Goal: Task Accomplishment & Management: Manage account settings

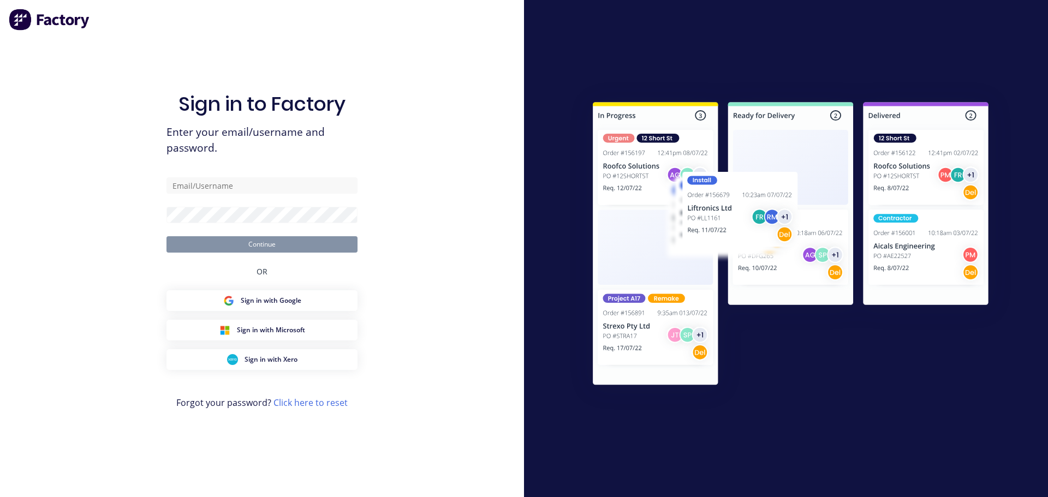
click at [228, 187] on input "text" at bounding box center [261, 185] width 191 height 16
type input "[EMAIL_ADDRESS][DOMAIN_NAME]"
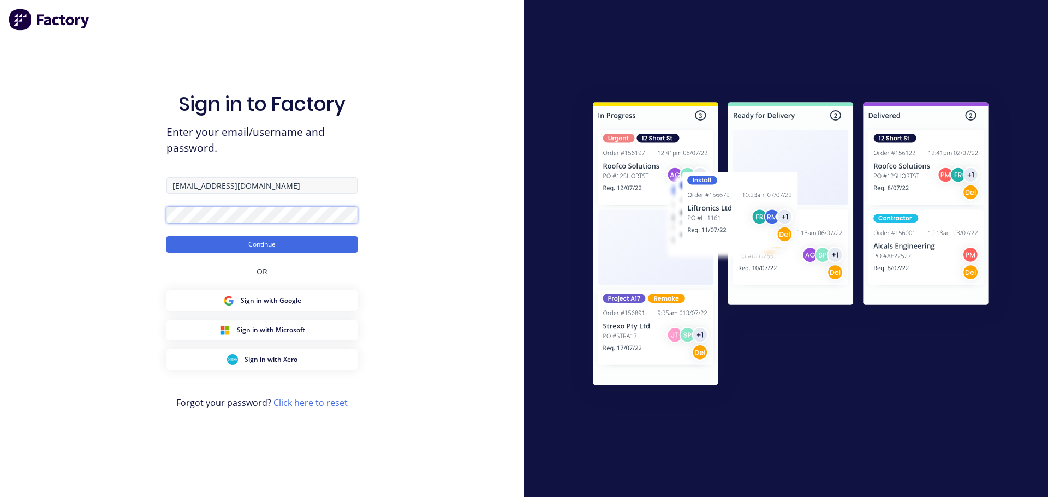
click at [166, 236] on button "Continue" at bounding box center [261, 244] width 191 height 16
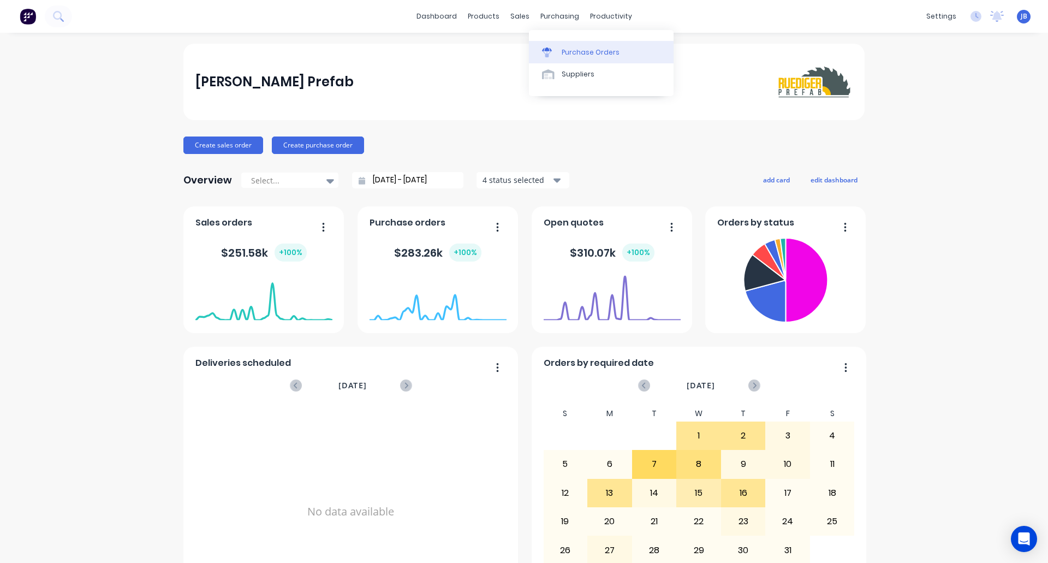
click at [575, 49] on div "Purchase Orders" at bounding box center [590, 52] width 58 height 10
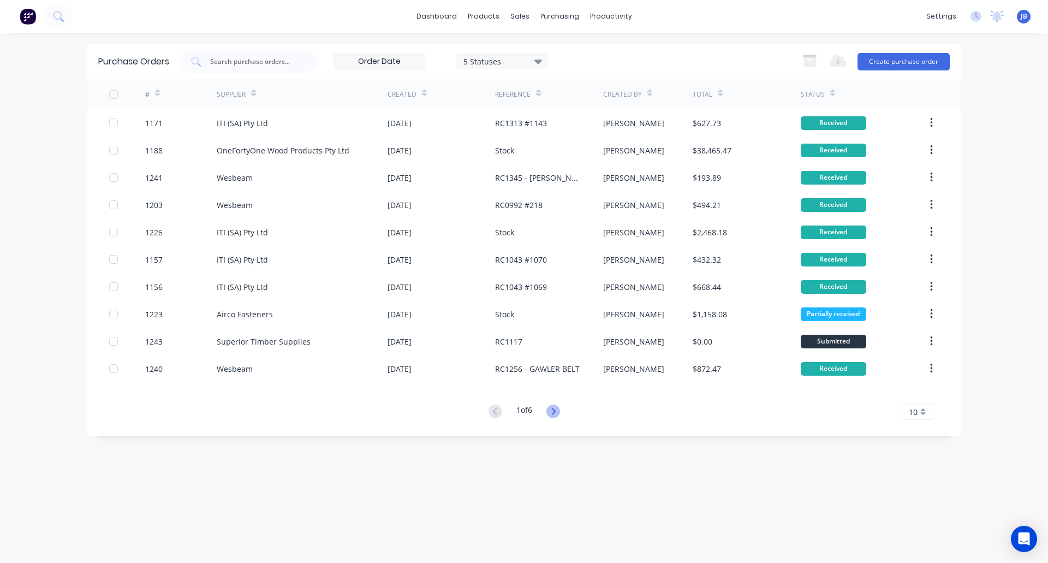
click at [559, 411] on icon at bounding box center [553, 411] width 14 height 14
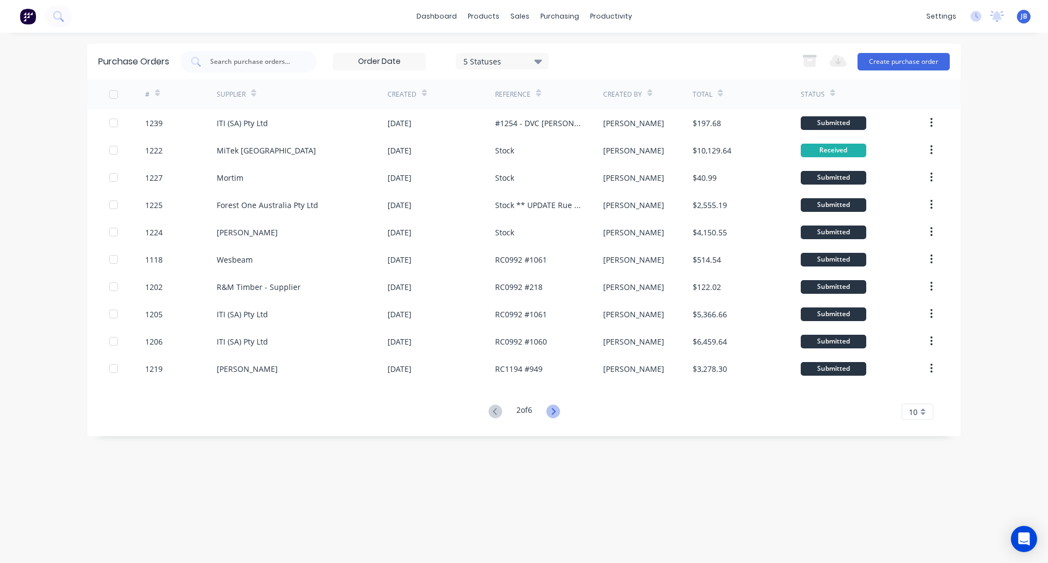
click at [549, 411] on icon at bounding box center [553, 411] width 14 height 14
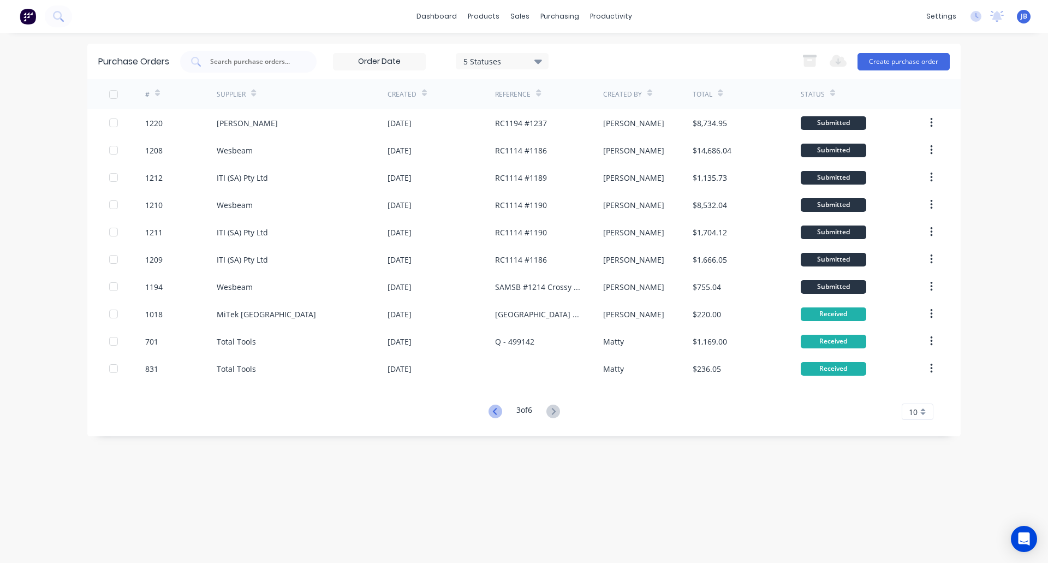
click at [489, 413] on icon at bounding box center [495, 411] width 14 height 14
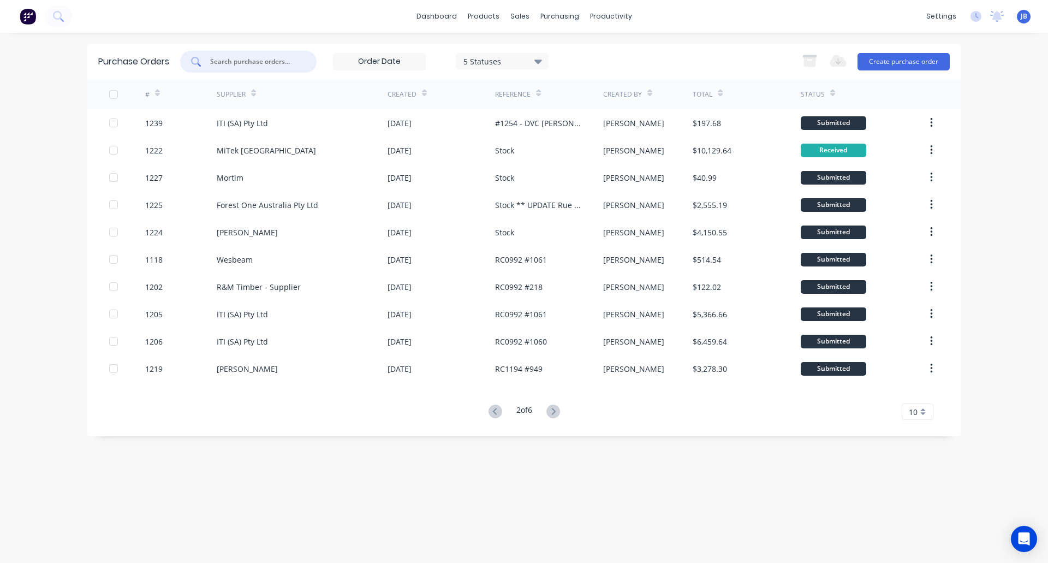
click at [259, 65] on input "text" at bounding box center [254, 61] width 91 height 11
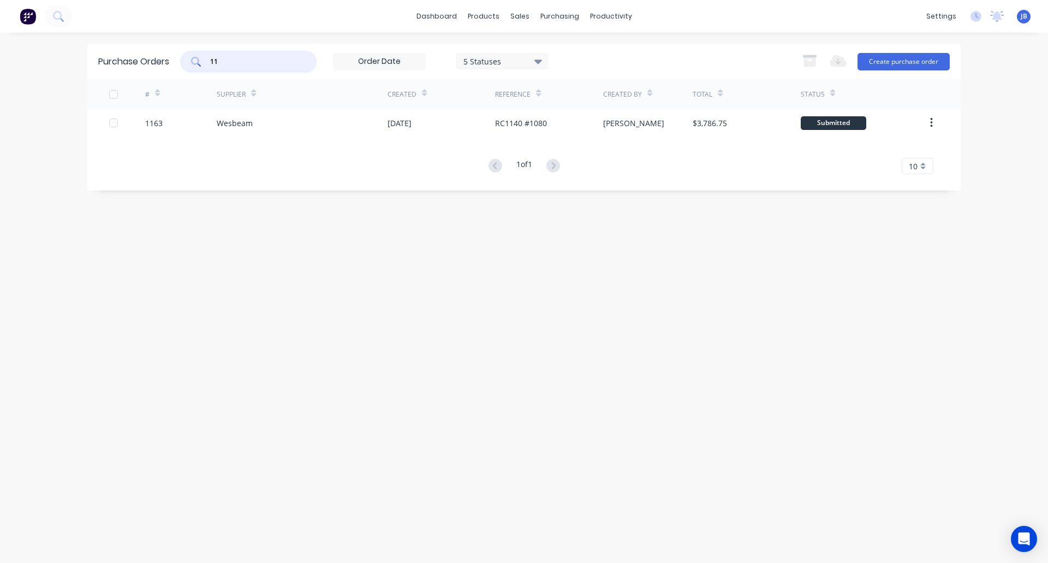
type input "1"
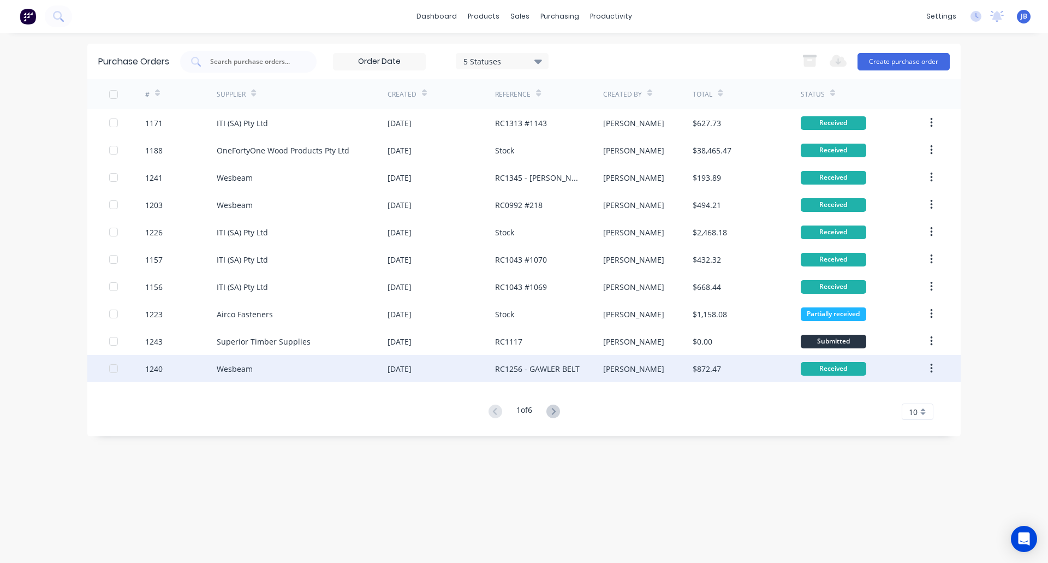
click at [344, 369] on div "Wesbeam" at bounding box center [302, 368] width 171 height 27
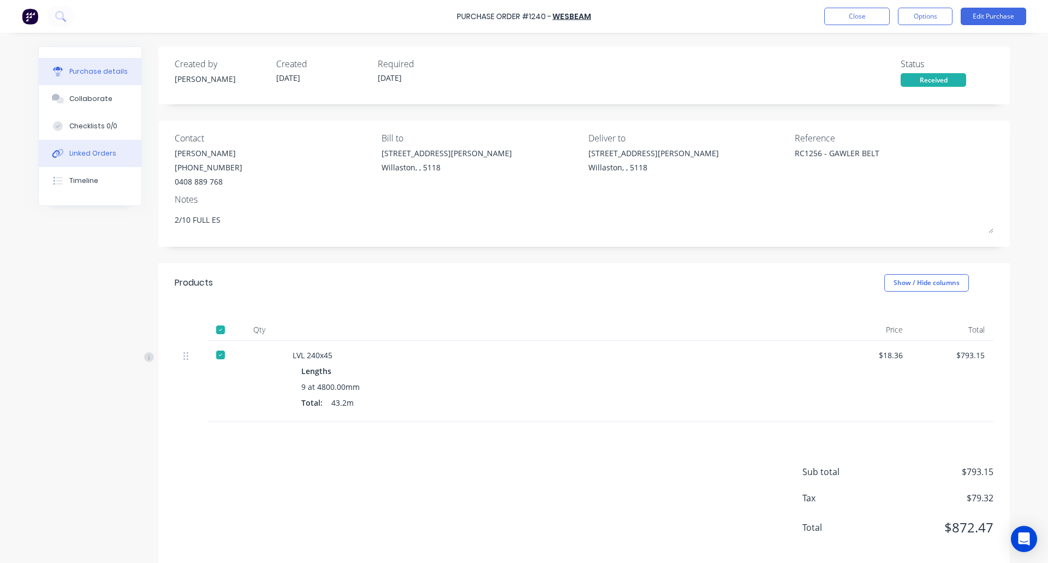
click at [74, 150] on div "Linked Orders" at bounding box center [92, 153] width 47 height 10
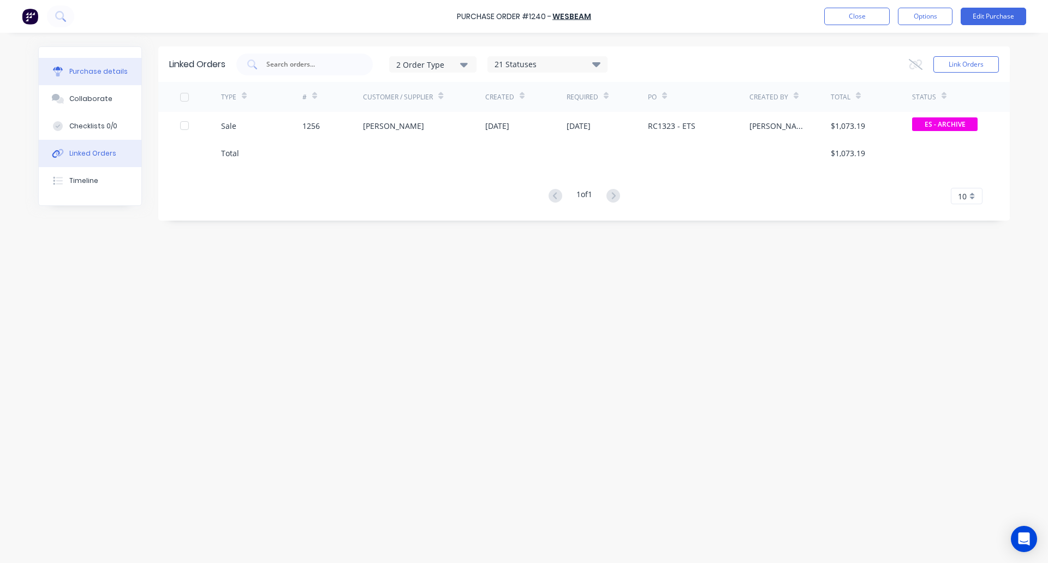
click at [84, 69] on div "Purchase details" at bounding box center [98, 72] width 58 height 10
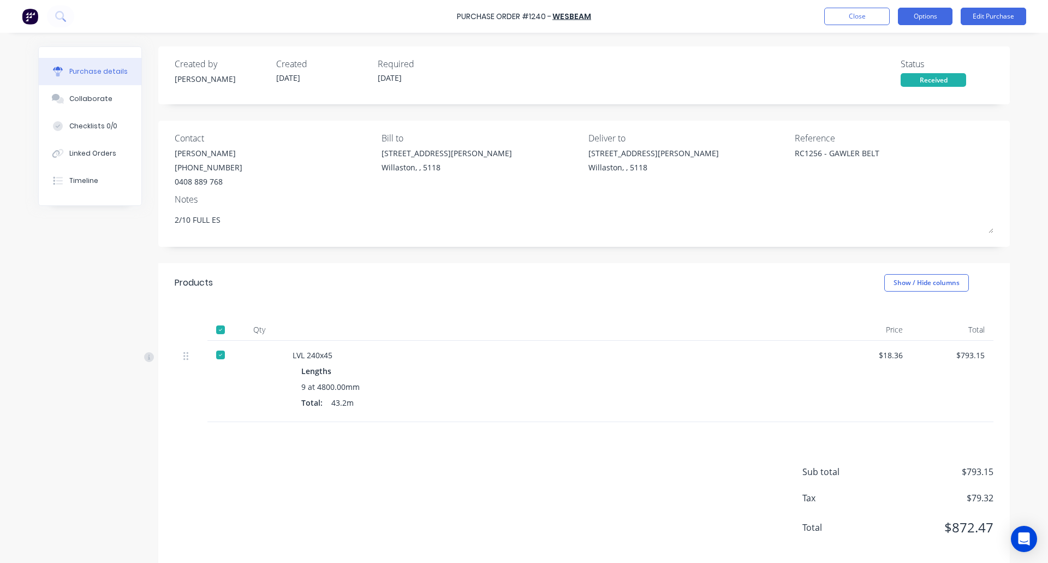
click at [932, 8] on button "Options" at bounding box center [925, 16] width 55 height 17
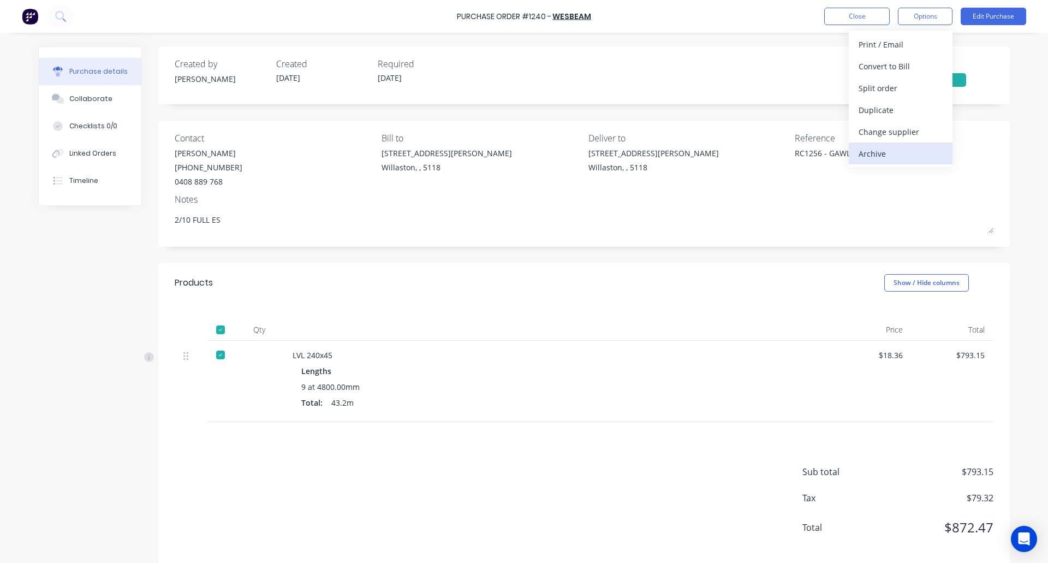
click at [881, 152] on div "Archive" at bounding box center [900, 154] width 84 height 16
type textarea "x"
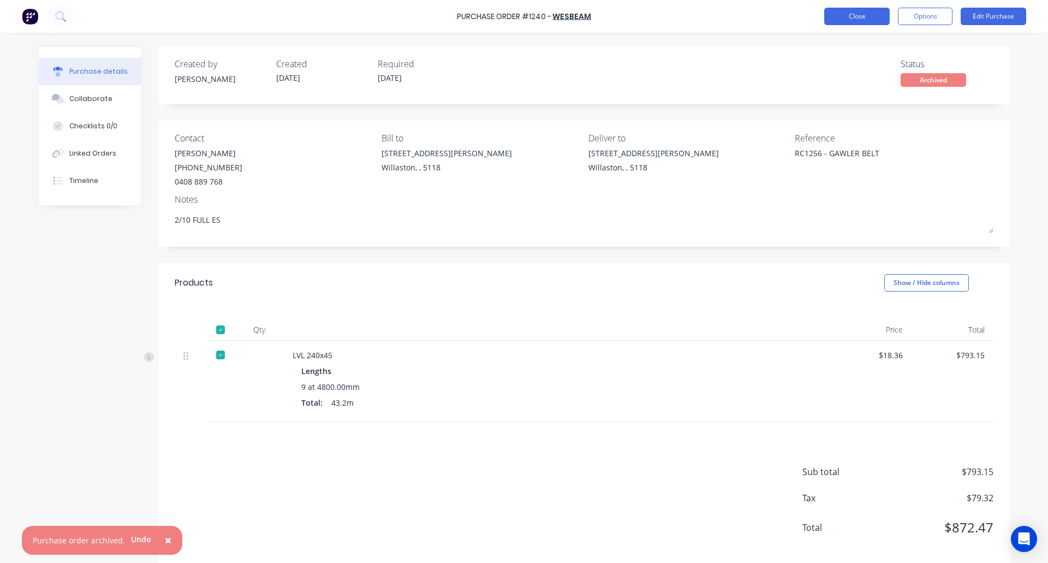
click at [849, 12] on button "Close" at bounding box center [856, 16] width 65 height 17
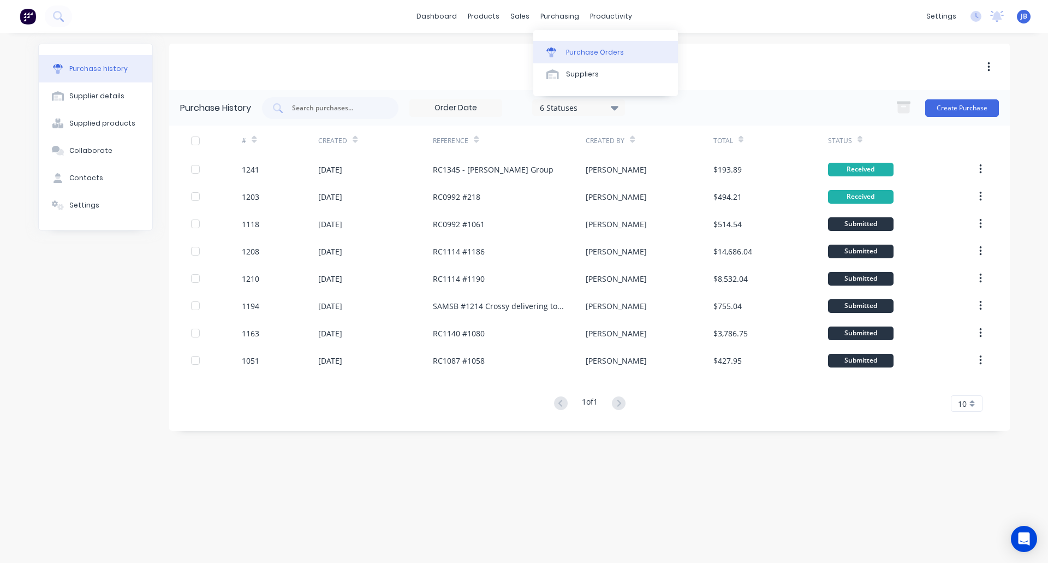
click at [561, 50] on div at bounding box center [554, 52] width 16 height 10
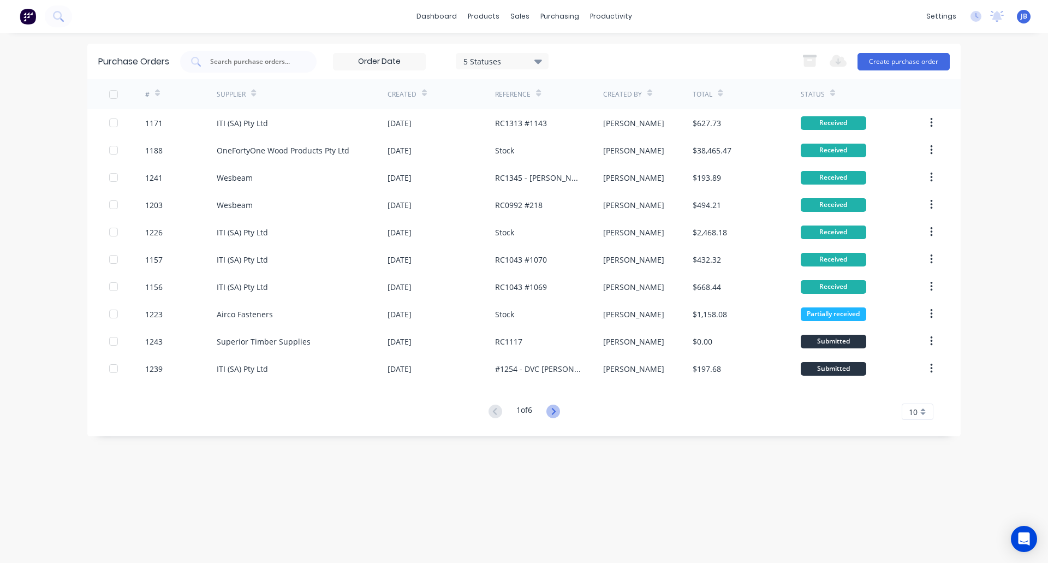
click at [552, 410] on icon at bounding box center [553, 411] width 14 height 14
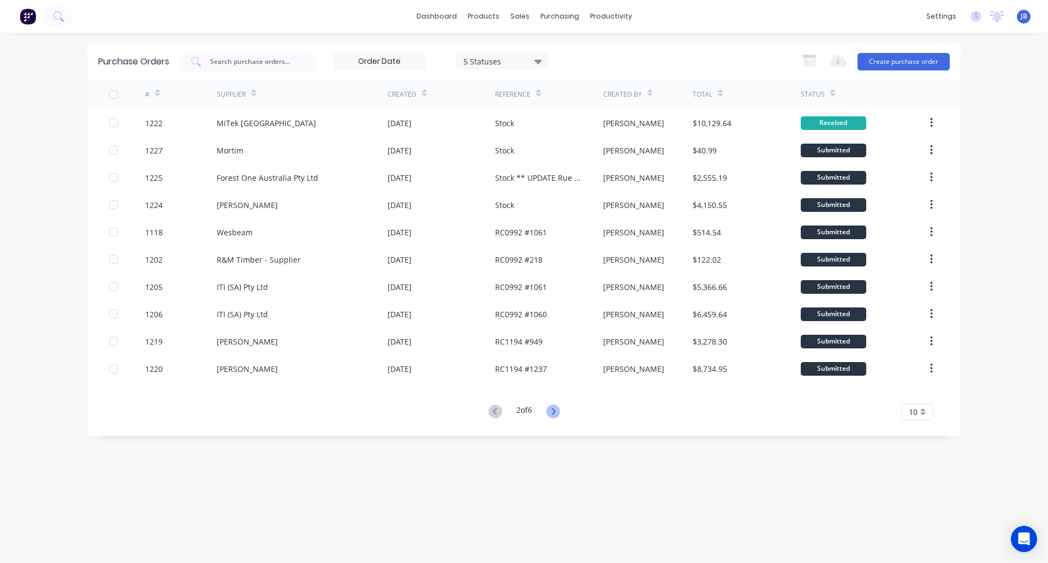
click at [557, 416] on icon at bounding box center [553, 411] width 14 height 14
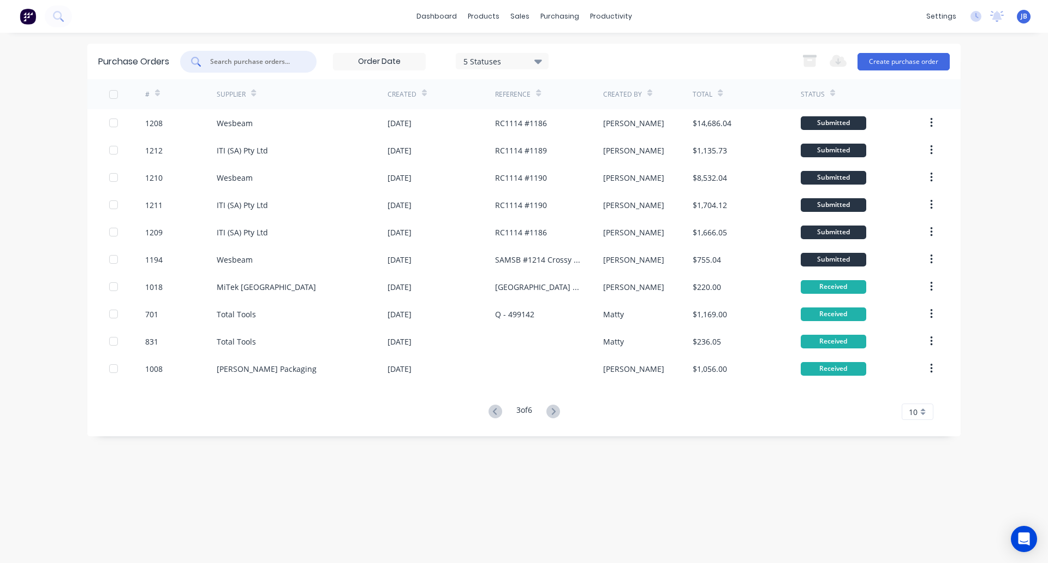
click at [286, 62] on input "text" at bounding box center [254, 61] width 91 height 11
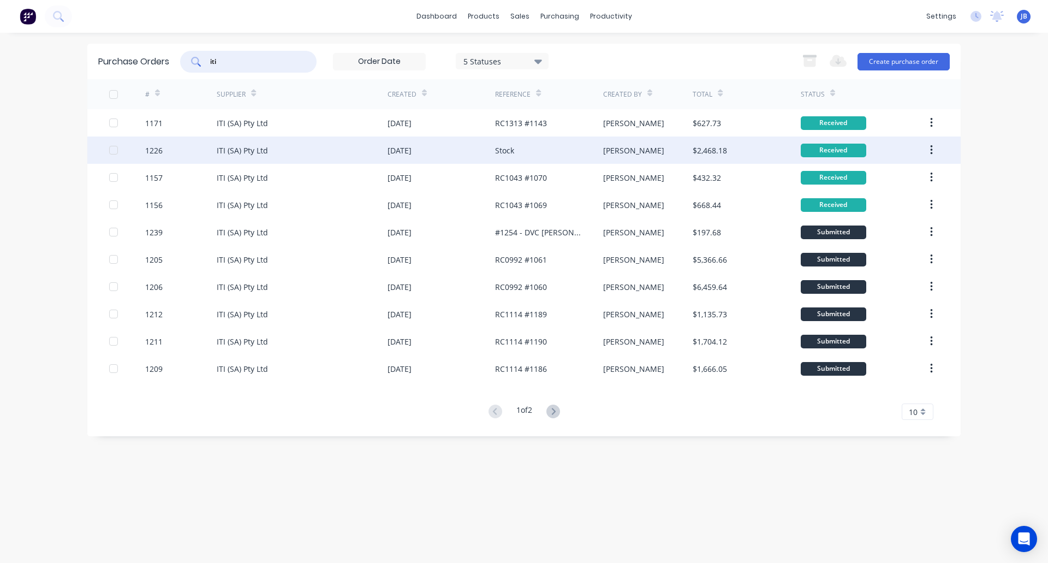
type input "iti"
click at [291, 148] on div "ITI (SA) Pty Ltd" at bounding box center [302, 149] width 171 height 27
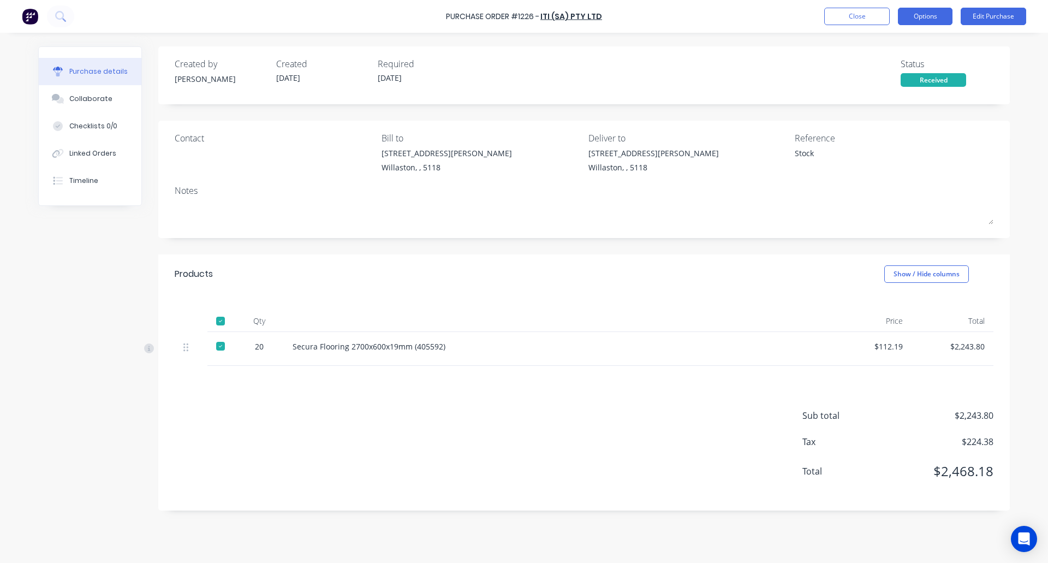
click at [931, 12] on button "Options" at bounding box center [925, 16] width 55 height 17
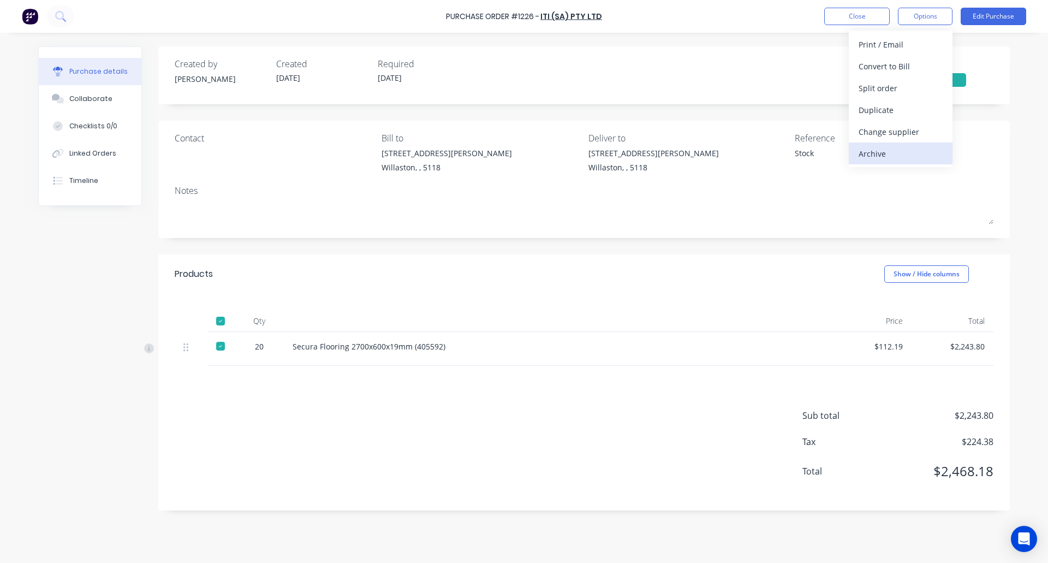
click at [893, 152] on div "Archive" at bounding box center [900, 154] width 84 height 16
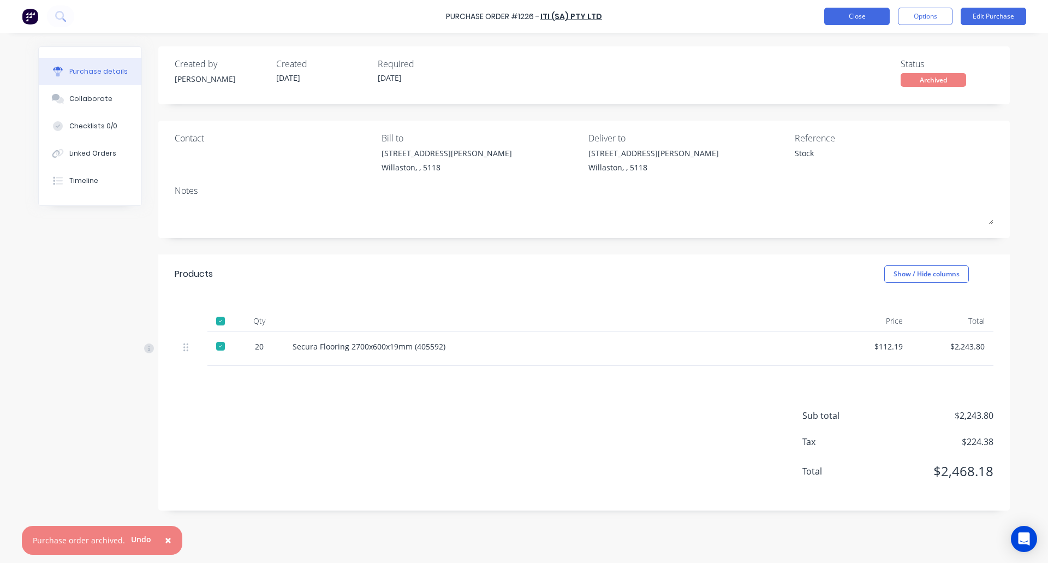
click at [857, 14] on button "Close" at bounding box center [856, 16] width 65 height 17
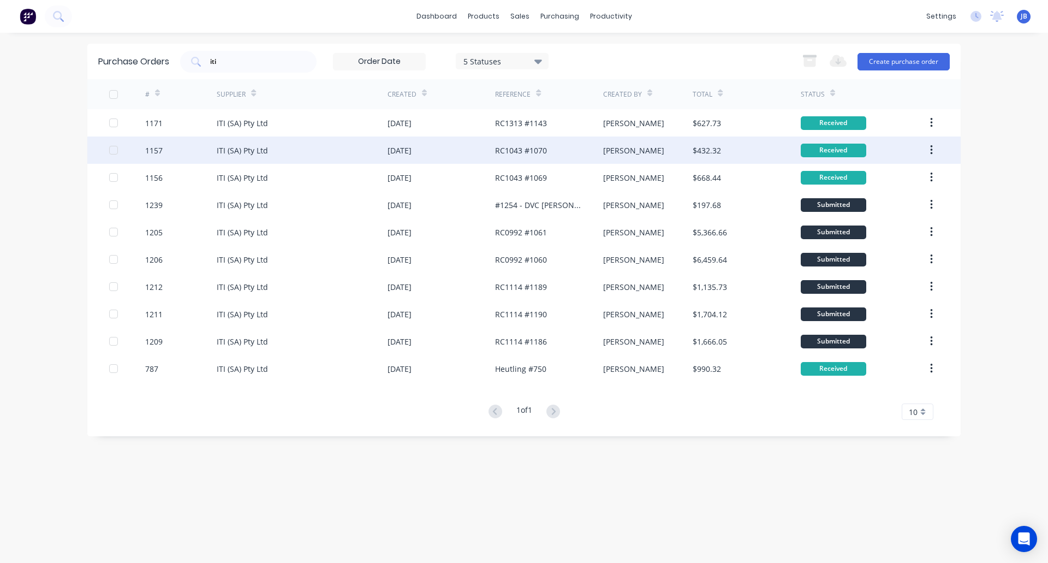
click at [263, 153] on div "ITI (SA) Pty Ltd" at bounding box center [242, 150] width 51 height 11
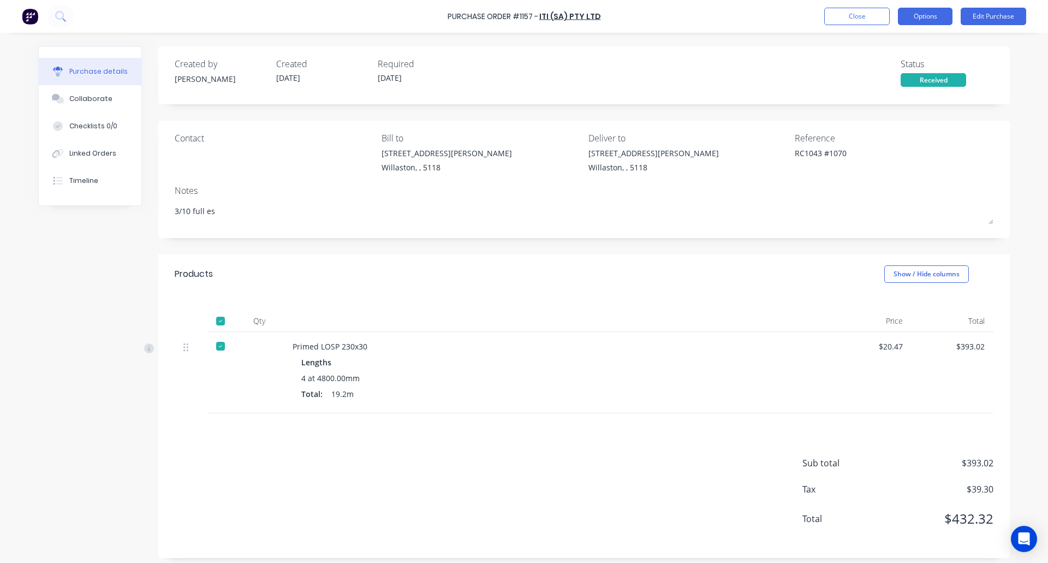
click at [931, 17] on button "Options" at bounding box center [925, 16] width 55 height 17
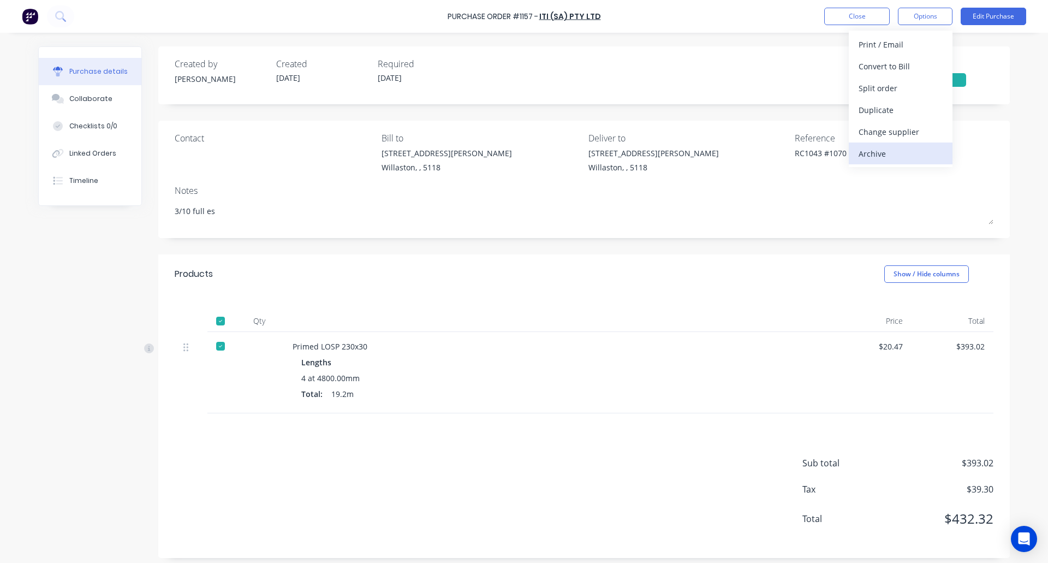
click at [892, 158] on div "Archive" at bounding box center [900, 154] width 84 height 16
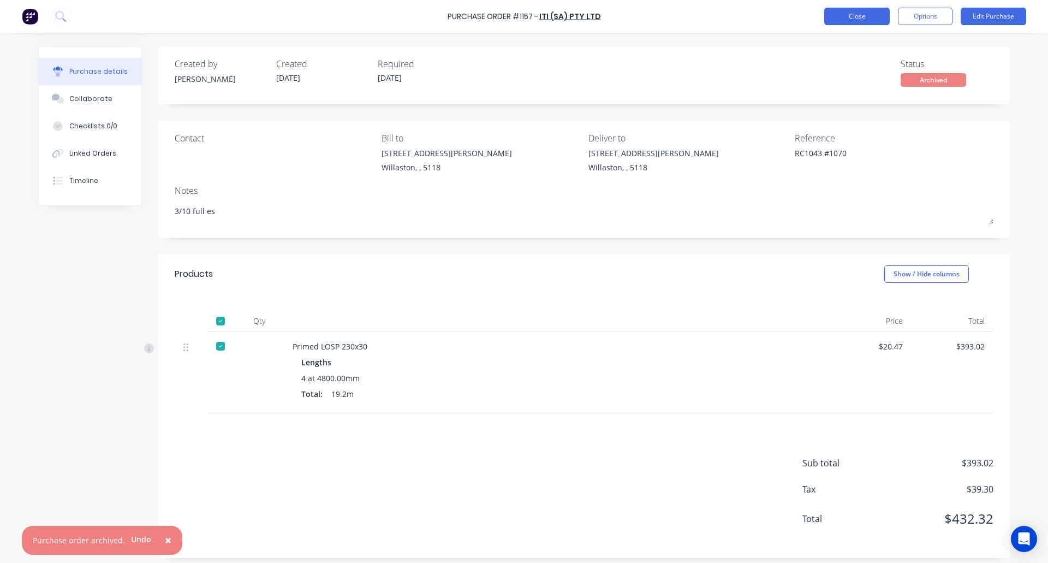
click at [854, 11] on button "Close" at bounding box center [856, 16] width 65 height 17
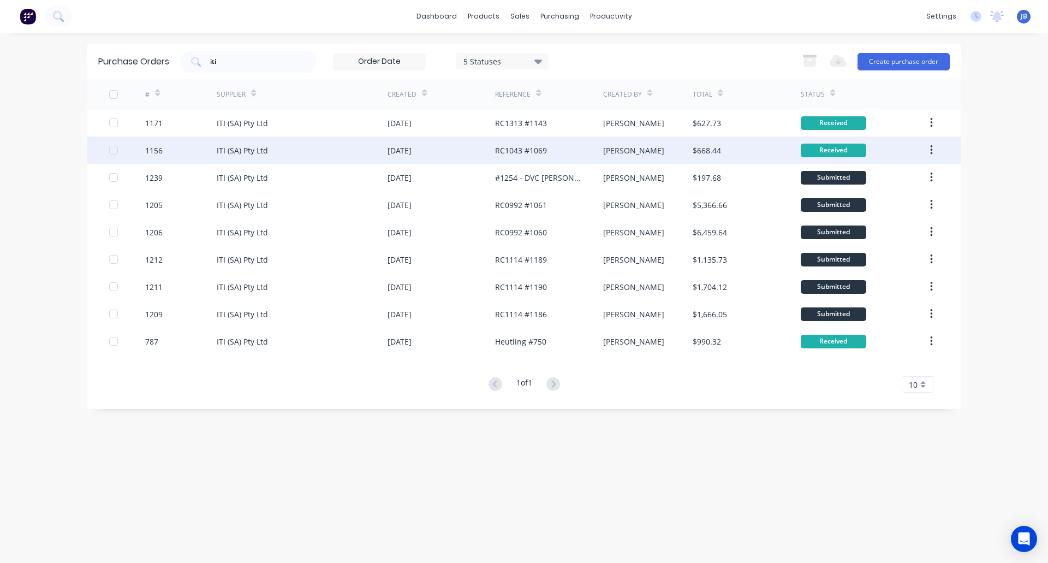
click at [283, 149] on div "ITI (SA) Pty Ltd" at bounding box center [302, 149] width 171 height 27
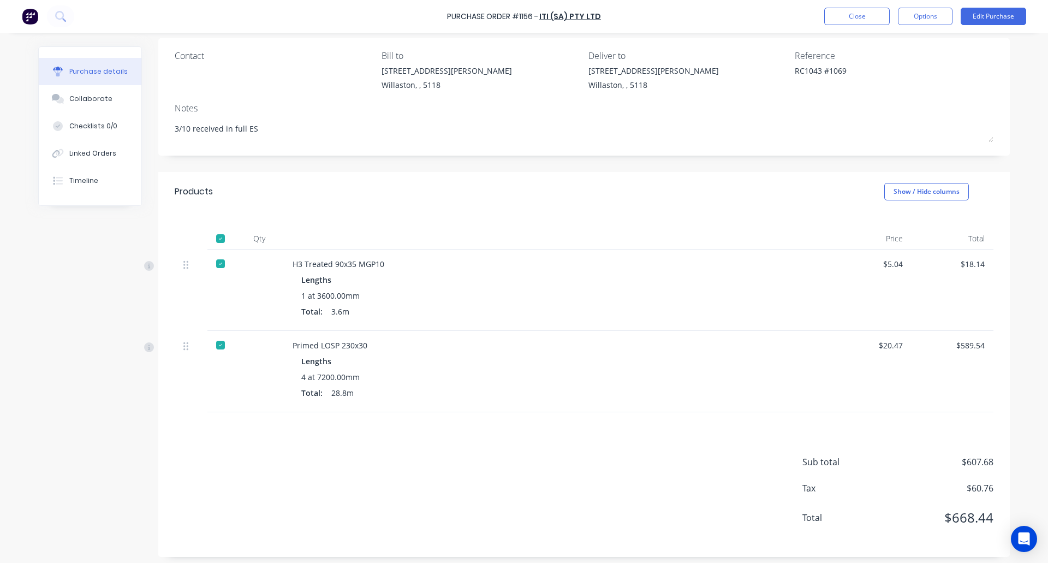
scroll to position [83, 0]
click at [925, 13] on button "Options" at bounding box center [925, 16] width 55 height 17
click at [893, 151] on div "Archive" at bounding box center [900, 154] width 84 height 16
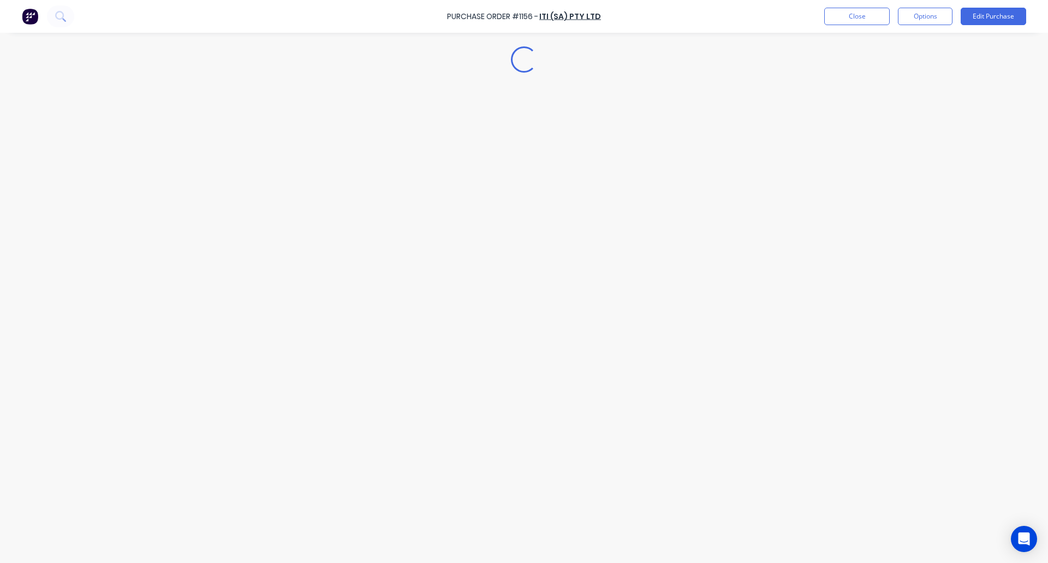
scroll to position [0, 0]
type textarea "x"
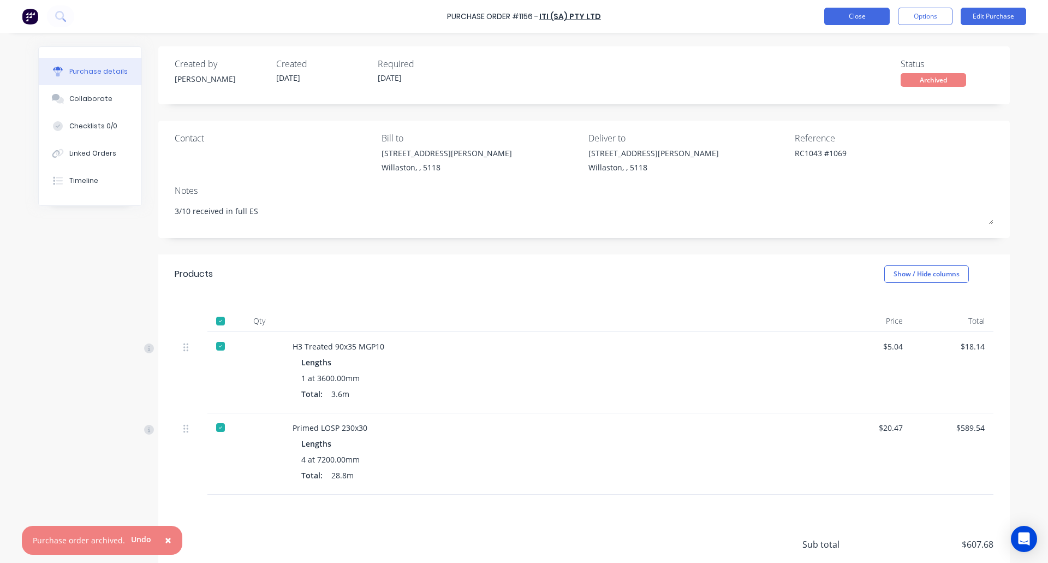
click at [855, 14] on button "Close" at bounding box center [856, 16] width 65 height 17
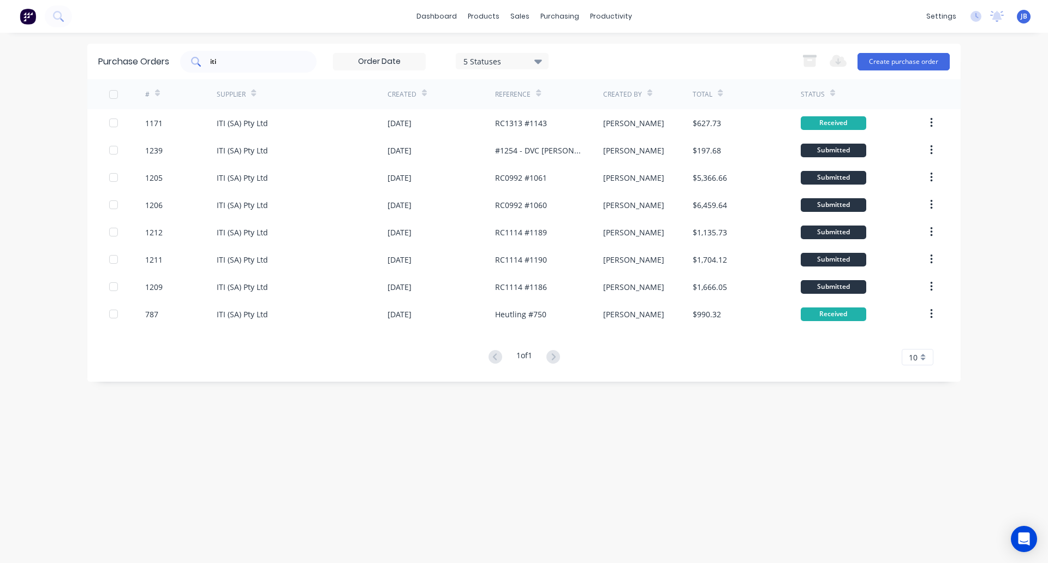
click at [256, 69] on div "iti" at bounding box center [248, 62] width 136 height 22
click at [251, 65] on input "iti" at bounding box center [254, 61] width 91 height 11
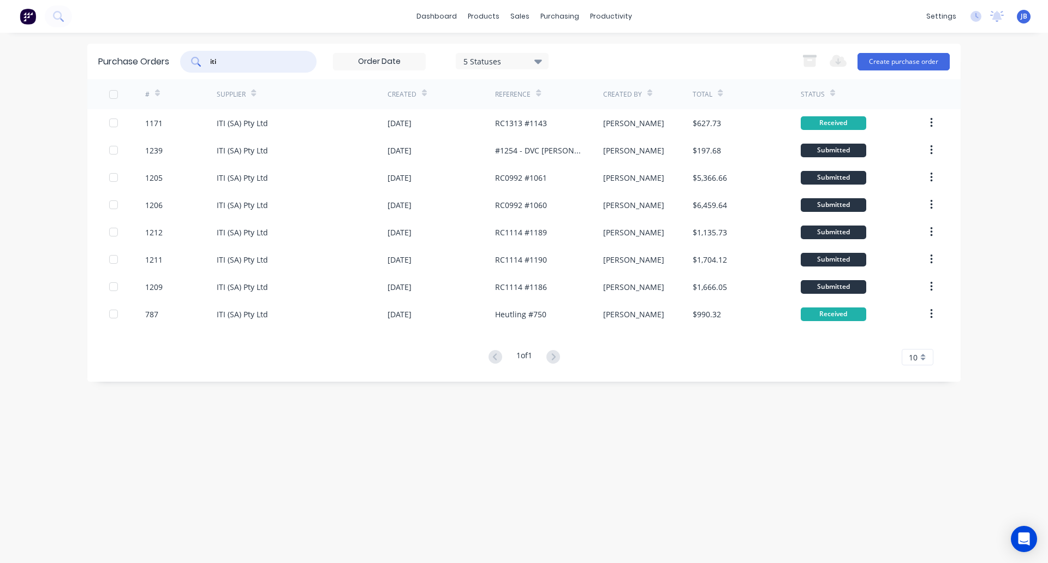
click at [251, 65] on input "iti" at bounding box center [254, 61] width 91 height 11
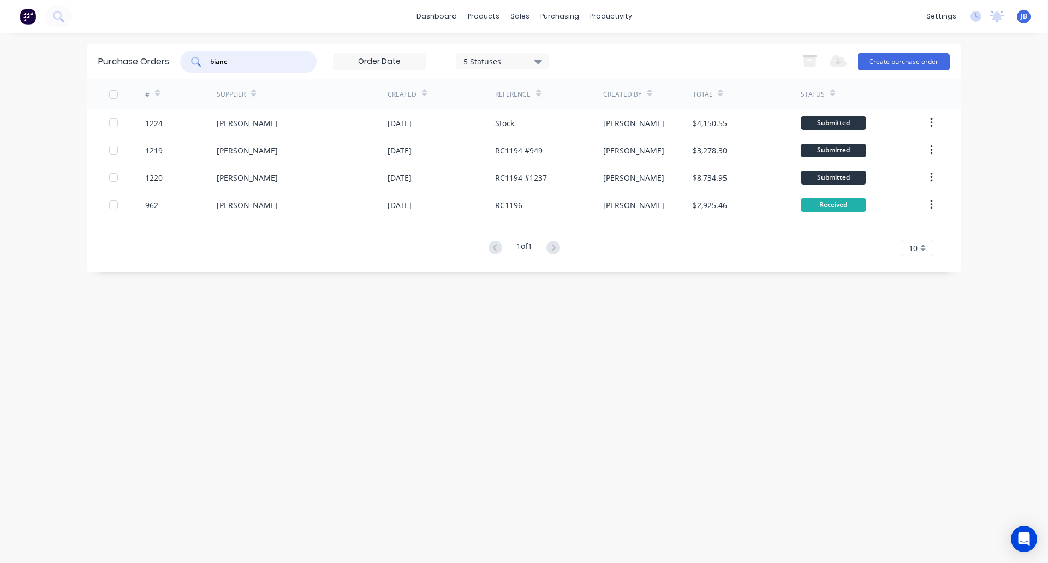
click at [244, 67] on input "bianc" at bounding box center [254, 61] width 91 height 11
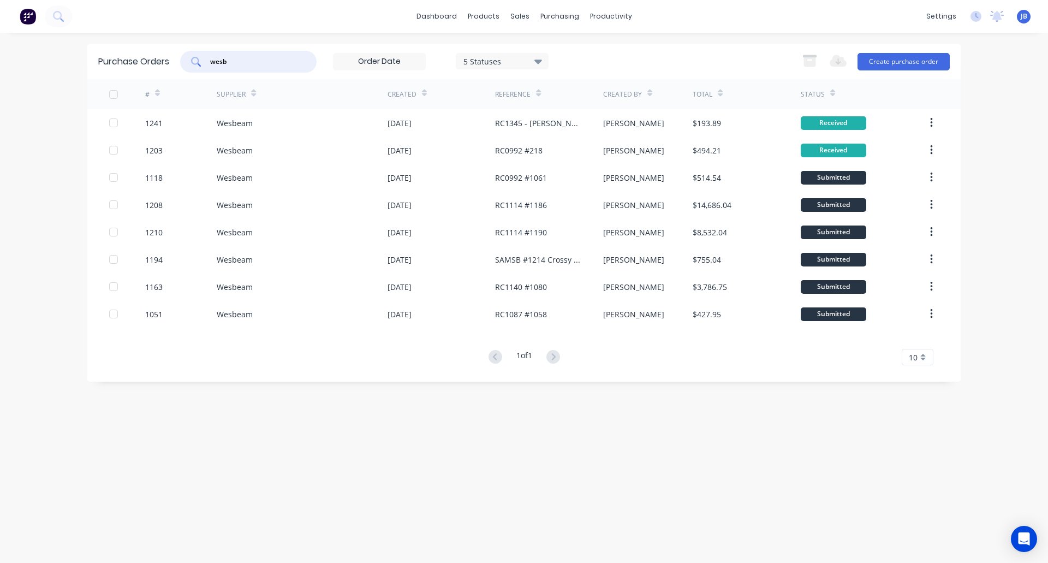
type input "wesb"
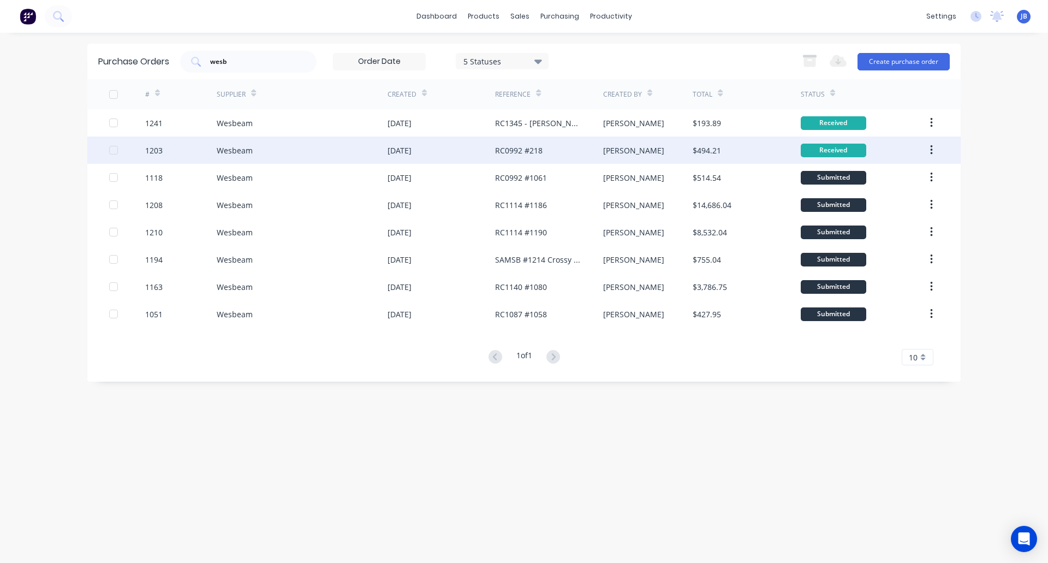
click at [259, 145] on div "Wesbeam" at bounding box center [302, 149] width 171 height 27
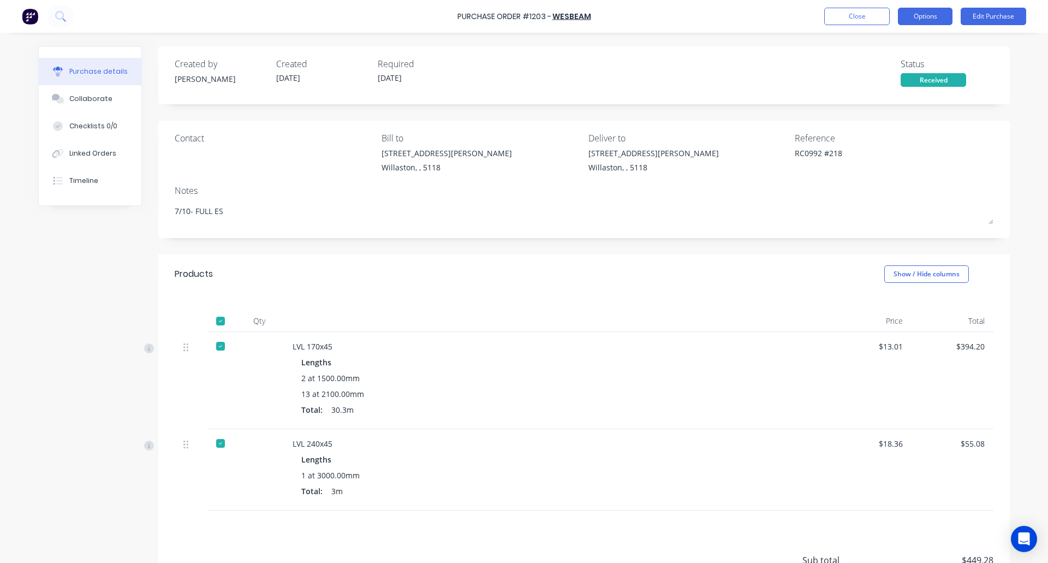
click at [921, 16] on button "Options" at bounding box center [925, 16] width 55 height 17
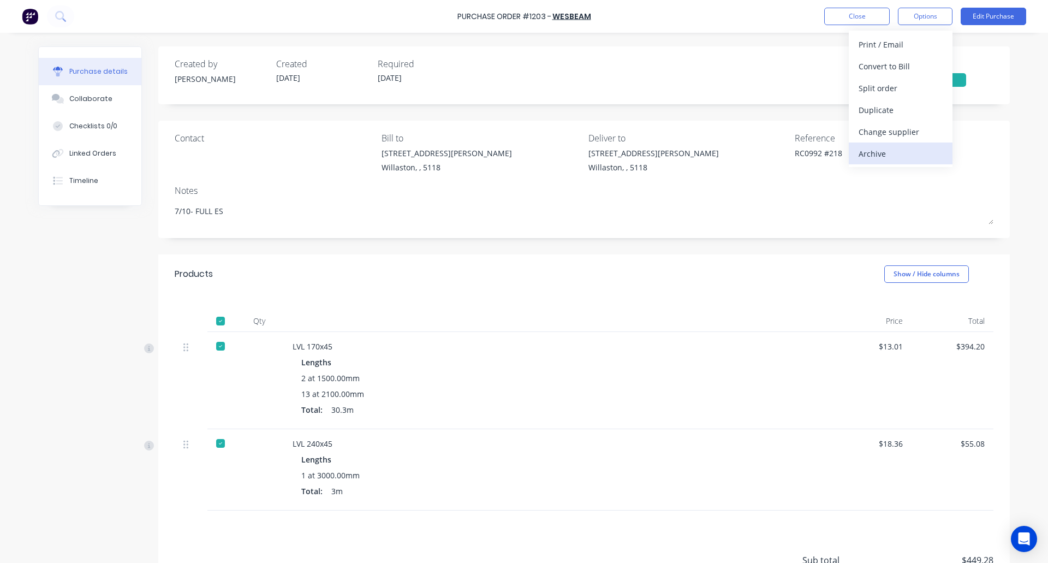
click at [888, 155] on div "Archive" at bounding box center [900, 154] width 84 height 16
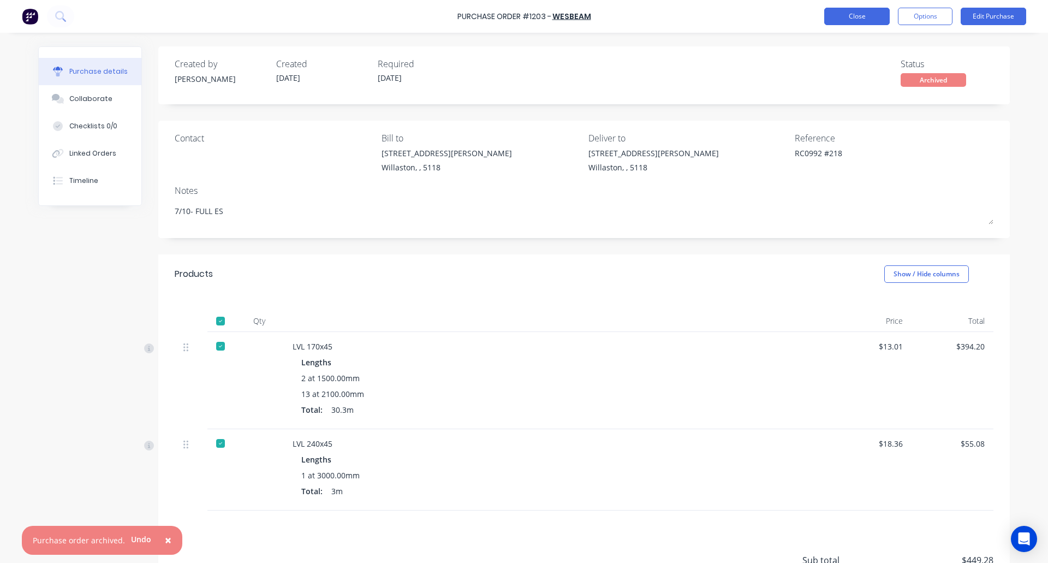
click at [851, 14] on button "Close" at bounding box center [856, 16] width 65 height 17
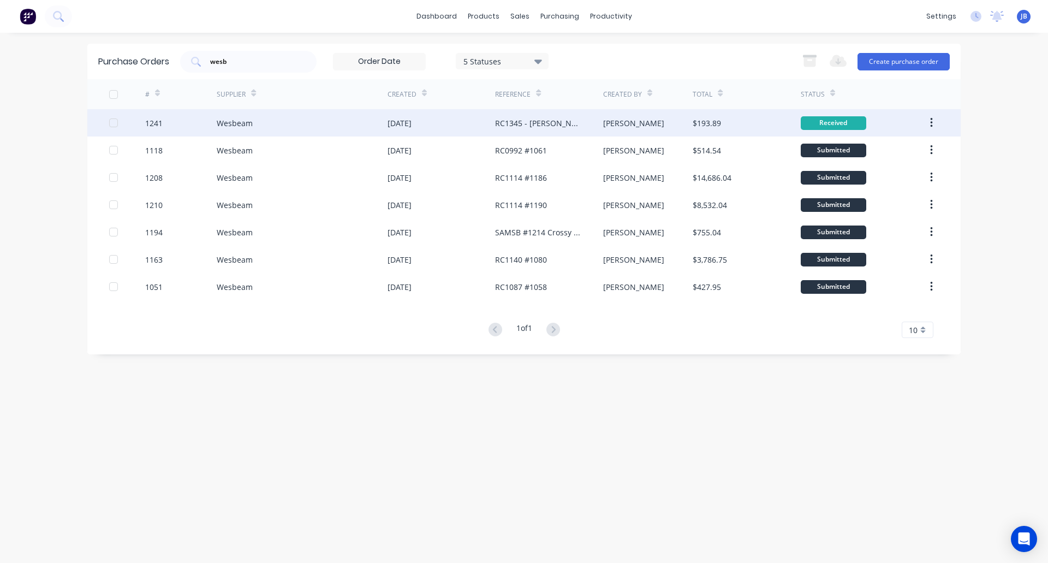
click at [335, 124] on div "Wesbeam" at bounding box center [302, 122] width 171 height 27
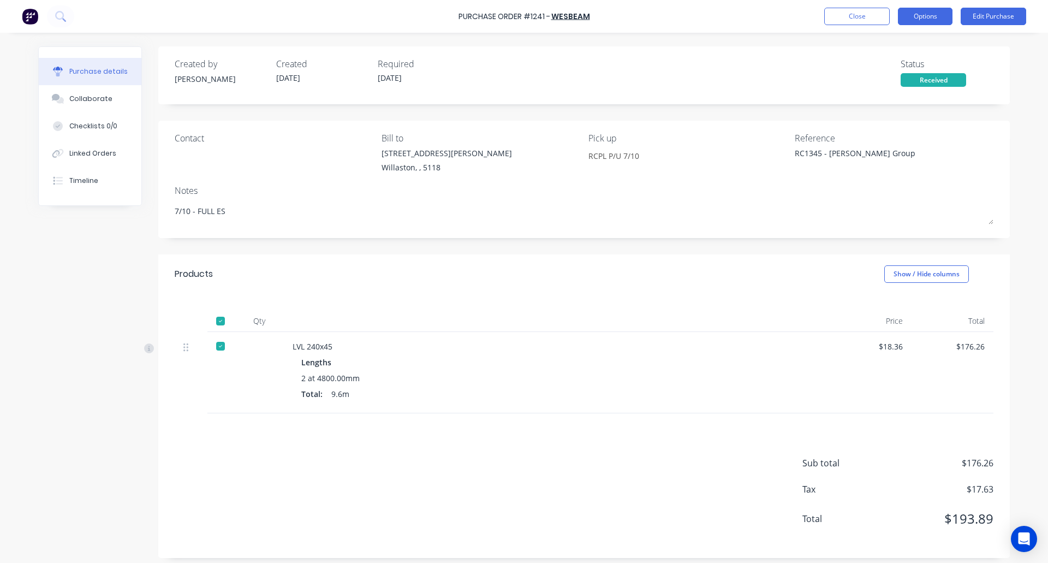
click at [931, 17] on button "Options" at bounding box center [925, 16] width 55 height 17
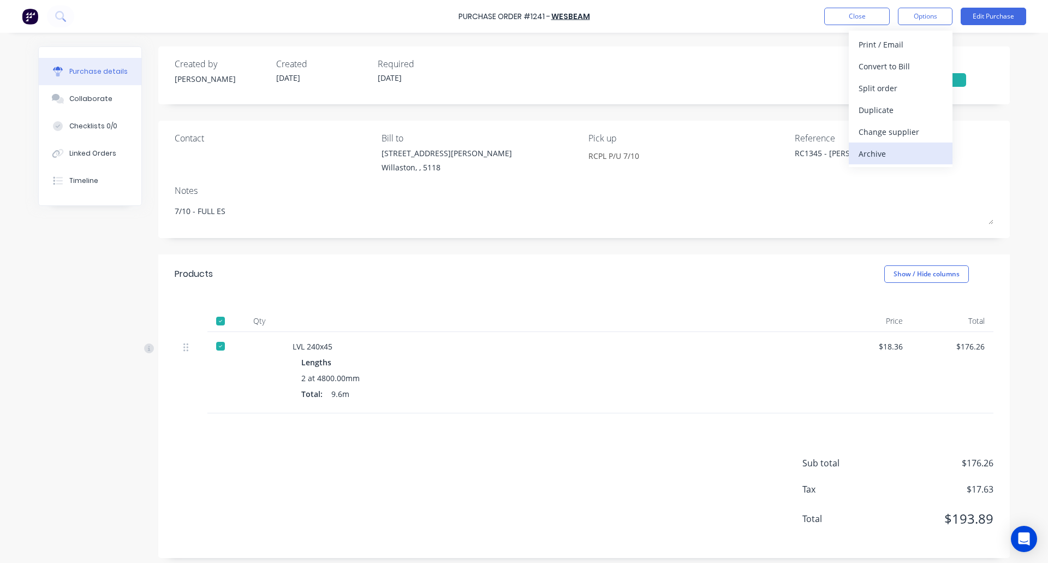
click at [890, 153] on div "Archive" at bounding box center [900, 154] width 84 height 16
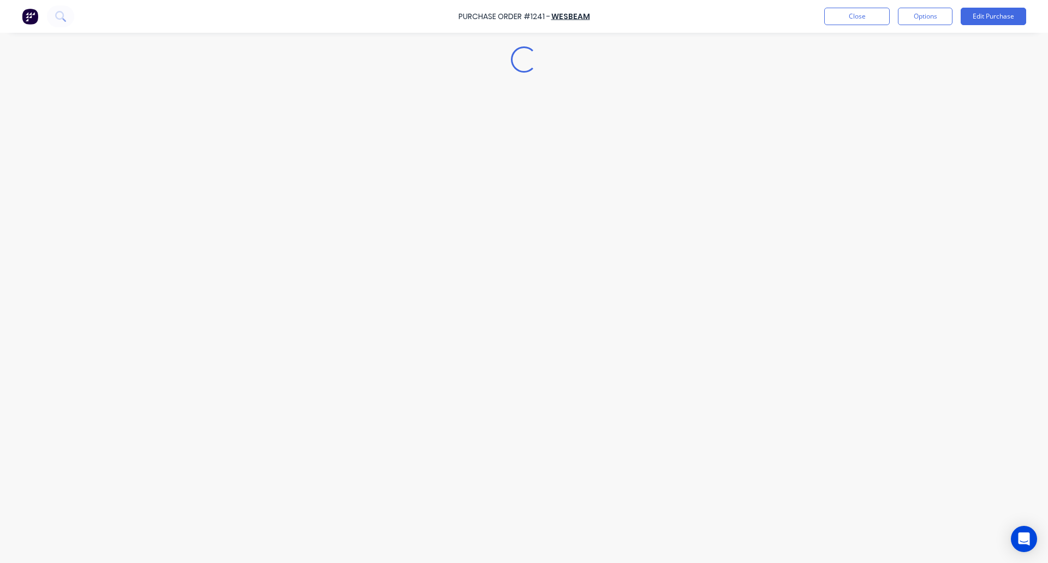
type textarea "x"
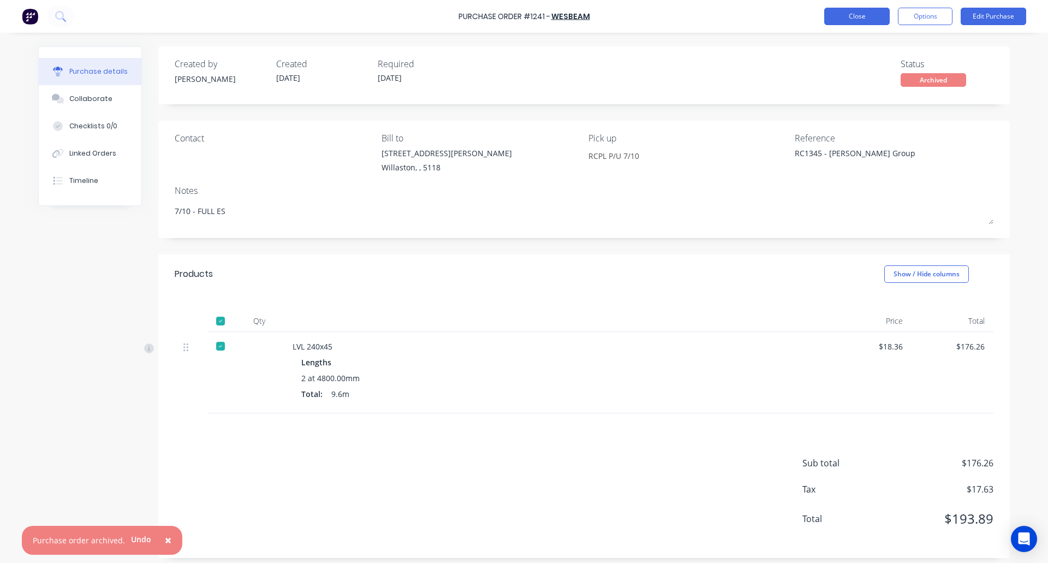
click at [856, 14] on button "Close" at bounding box center [856, 16] width 65 height 17
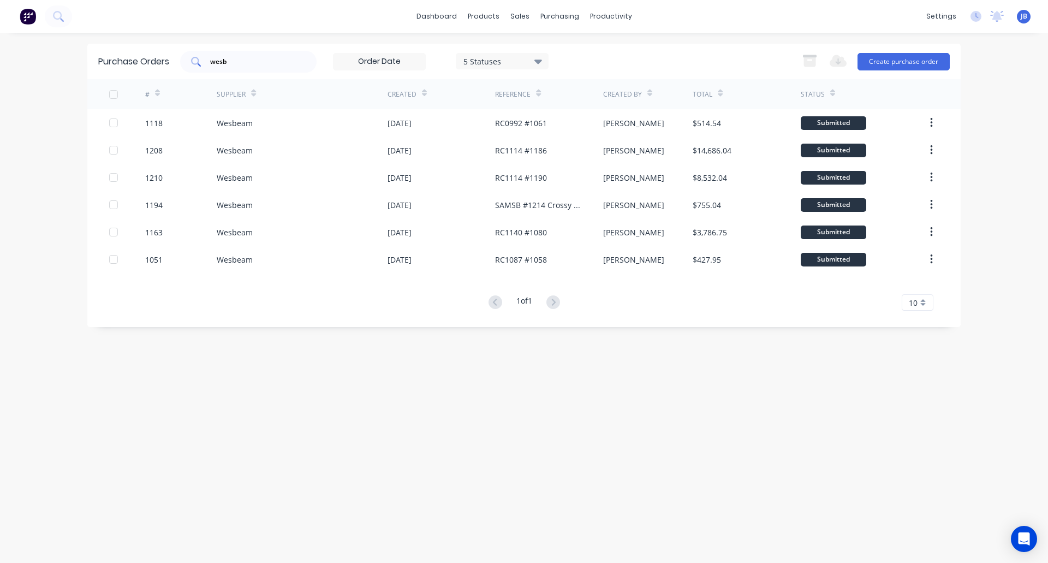
click at [258, 62] on input "wesb" at bounding box center [254, 61] width 91 height 11
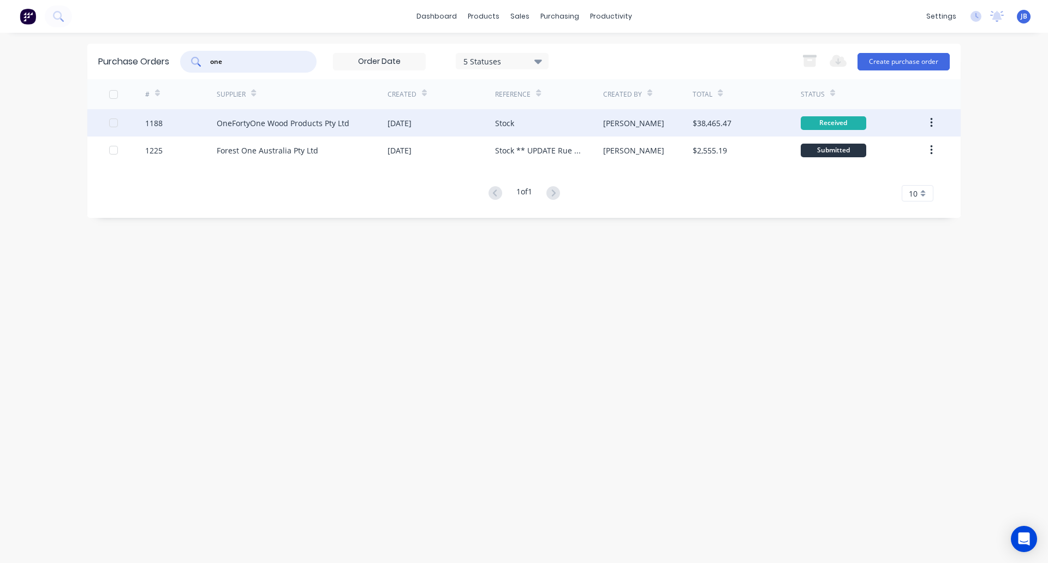
type input "one"
click at [284, 121] on div "OneFortyOne Wood Products Pty Ltd" at bounding box center [283, 122] width 133 height 11
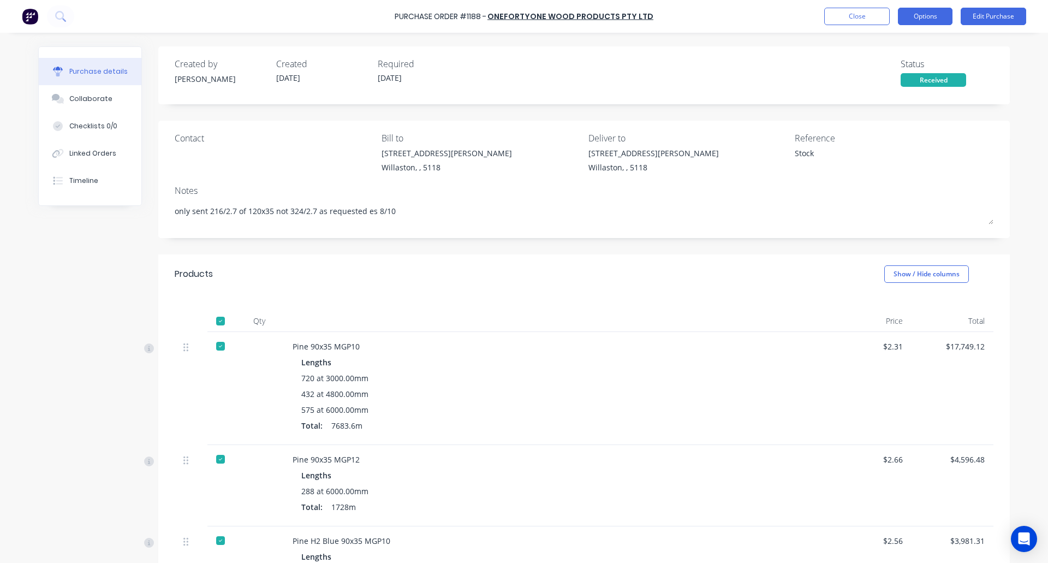
click at [924, 21] on button "Options" at bounding box center [925, 16] width 55 height 17
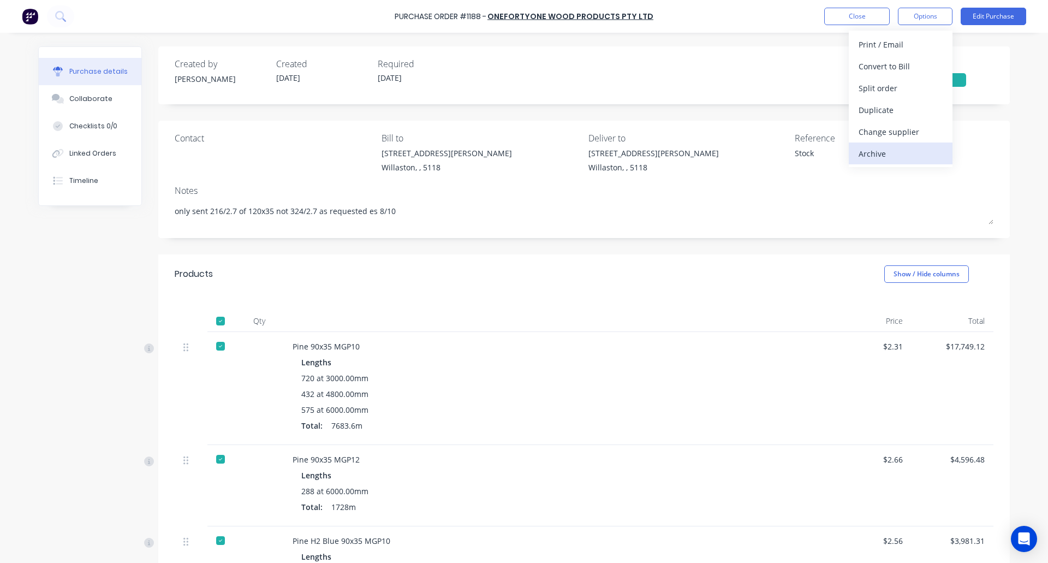
click at [888, 153] on div "Archive" at bounding box center [900, 154] width 84 height 16
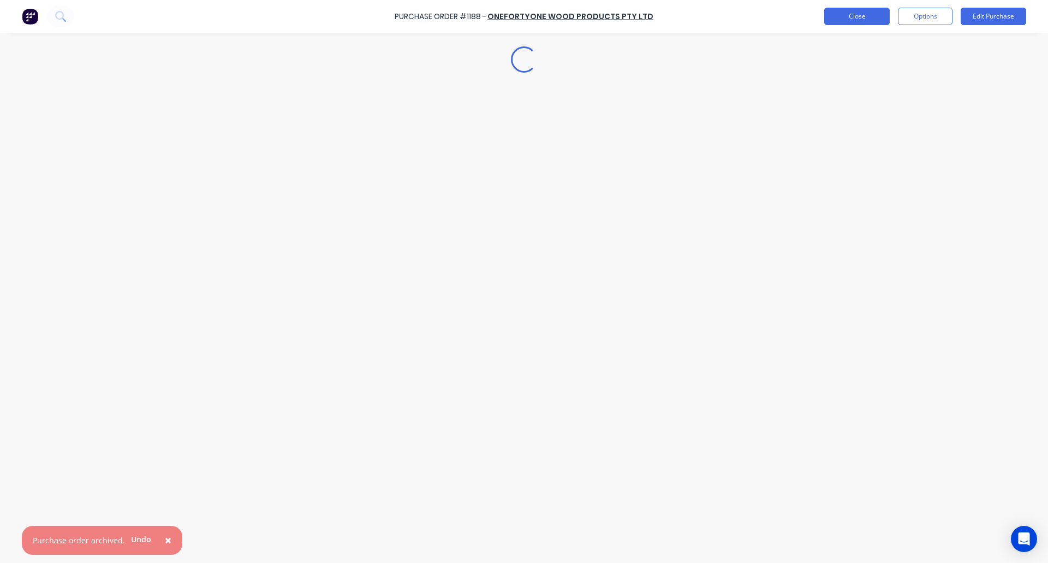
type textarea "x"
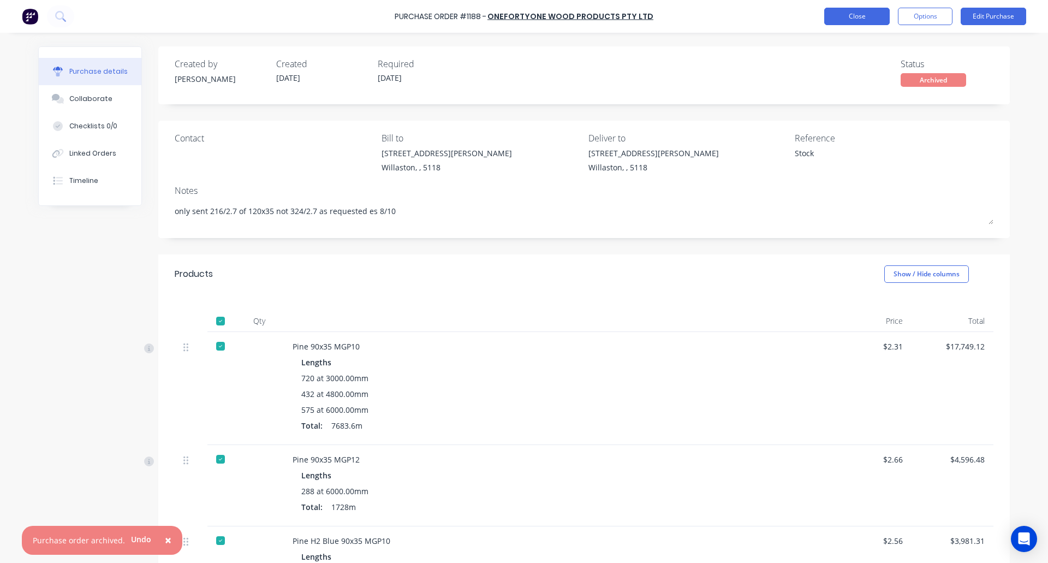
click at [857, 13] on button "Close" at bounding box center [856, 16] width 65 height 17
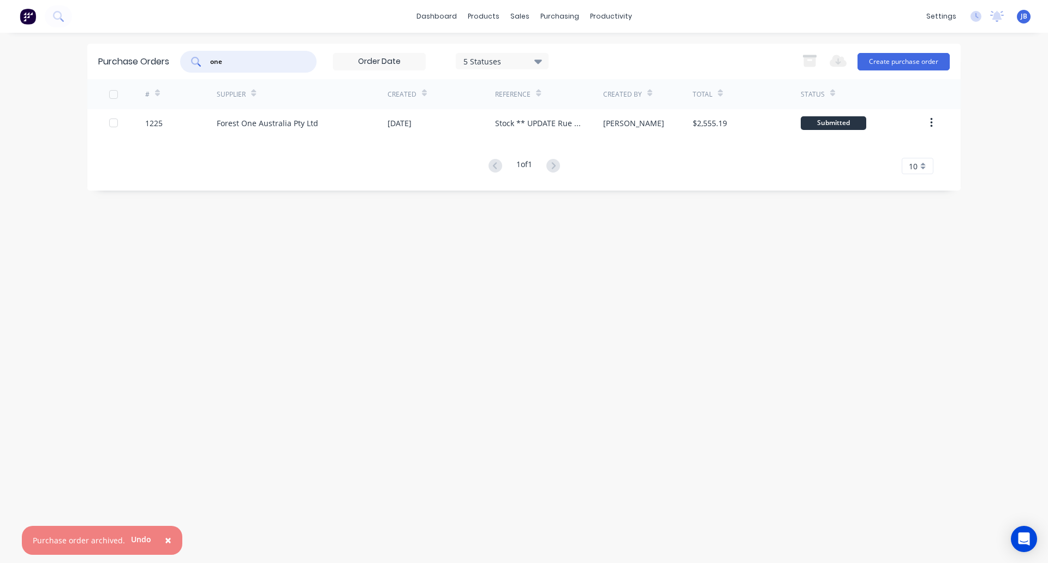
click at [254, 64] on input "one" at bounding box center [254, 61] width 91 height 11
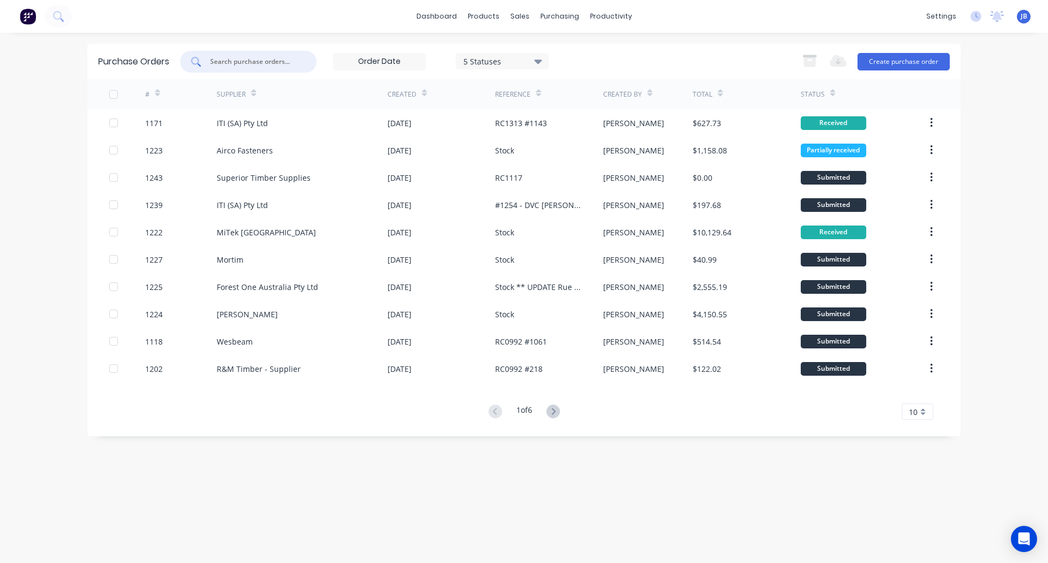
click at [252, 65] on input "text" at bounding box center [254, 61] width 91 height 11
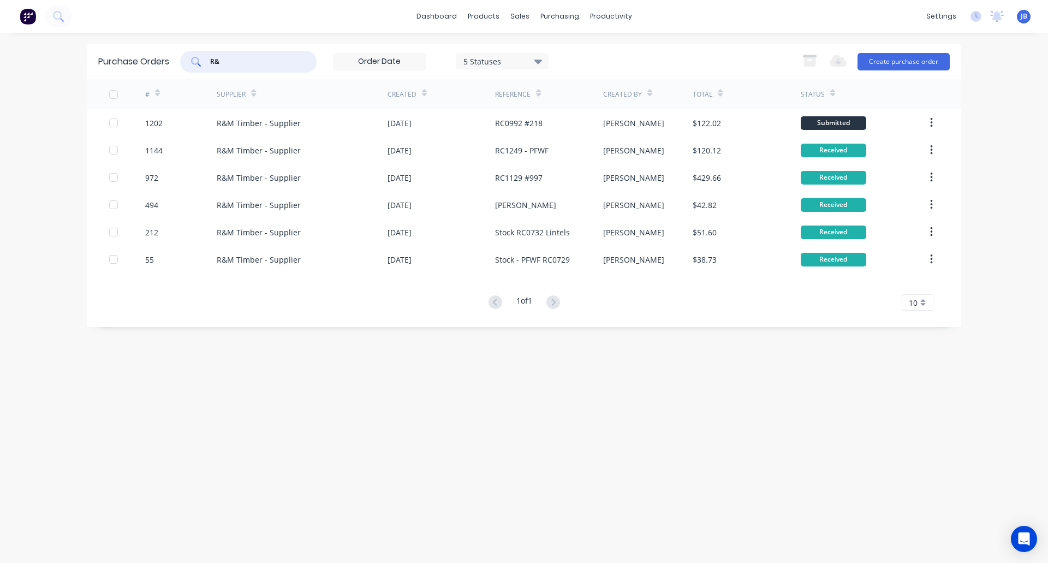
type input "R"
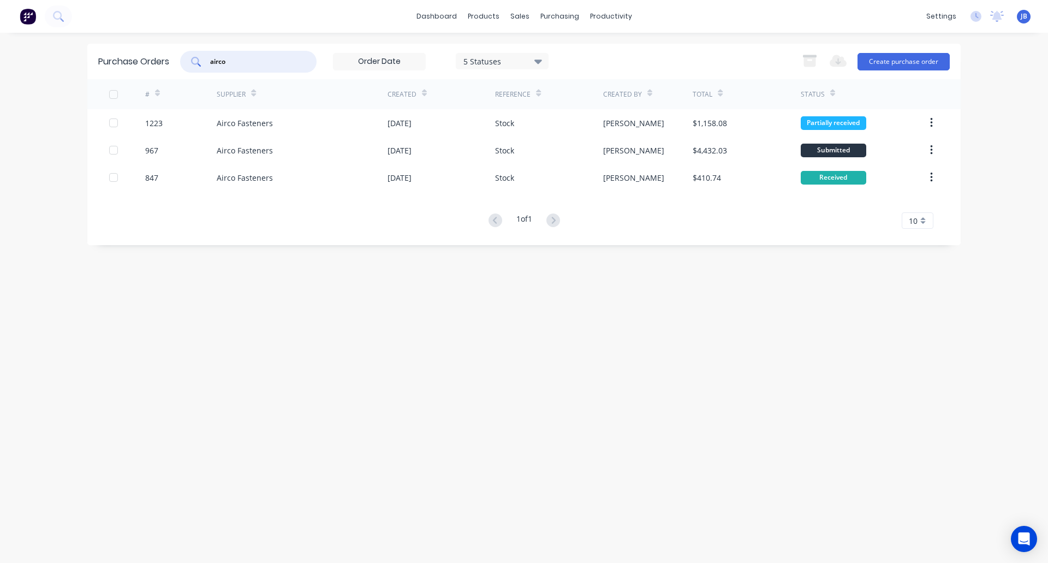
type input "airco"
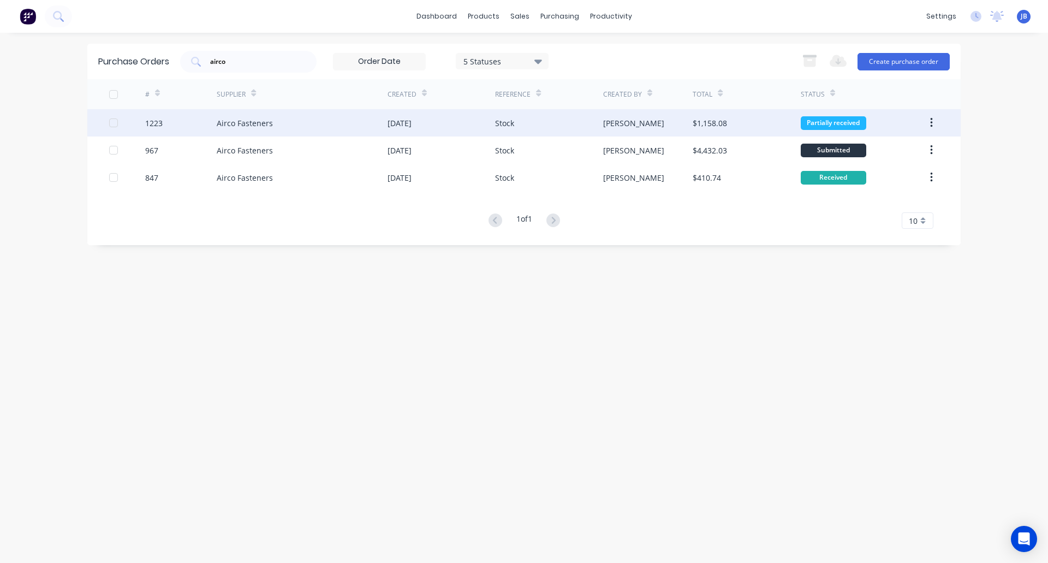
click at [361, 122] on div "Airco Fasteners" at bounding box center [302, 122] width 171 height 27
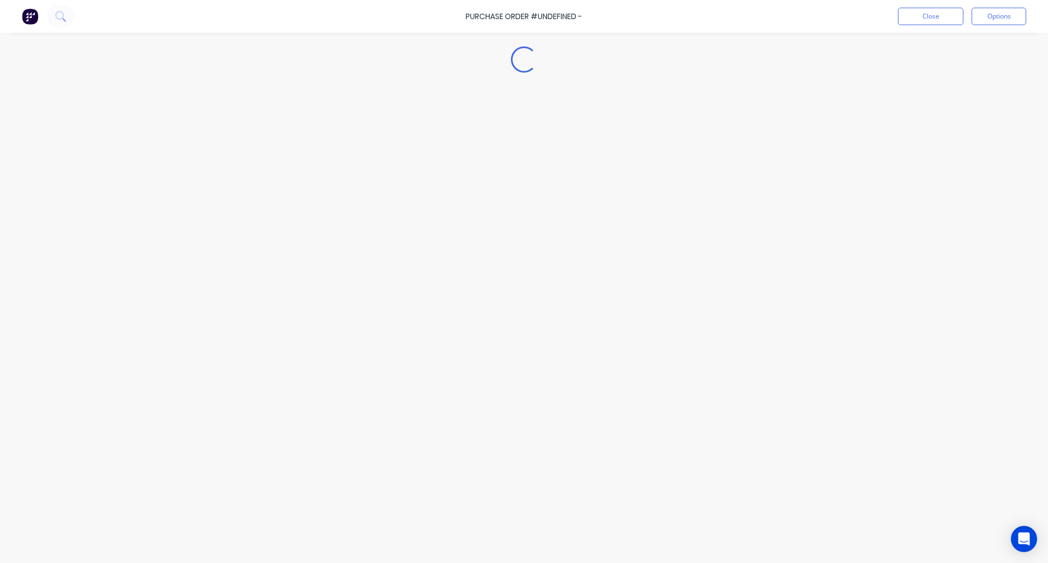
type textarea "x"
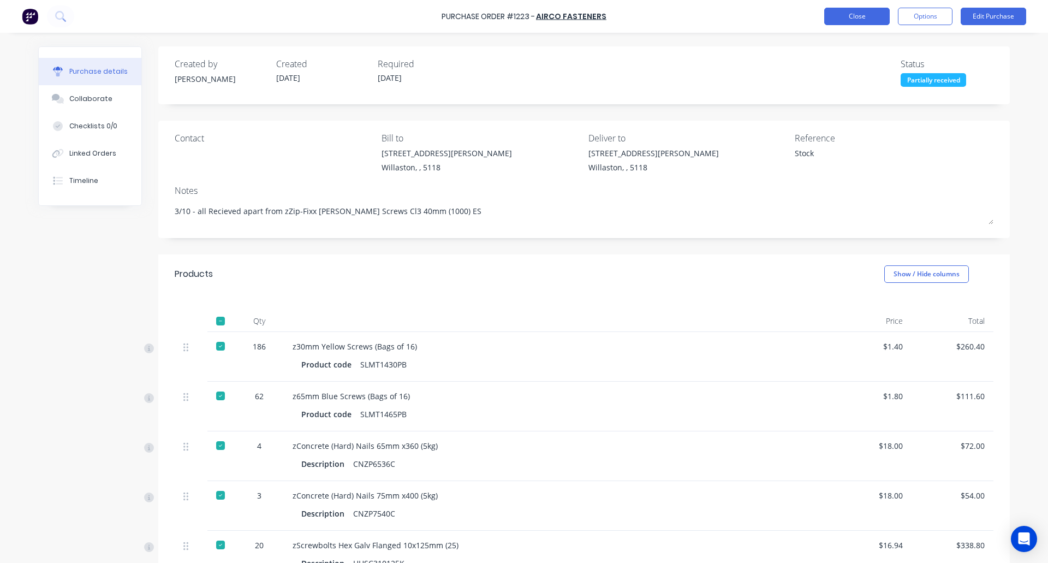
click at [862, 14] on button "Close" at bounding box center [856, 16] width 65 height 17
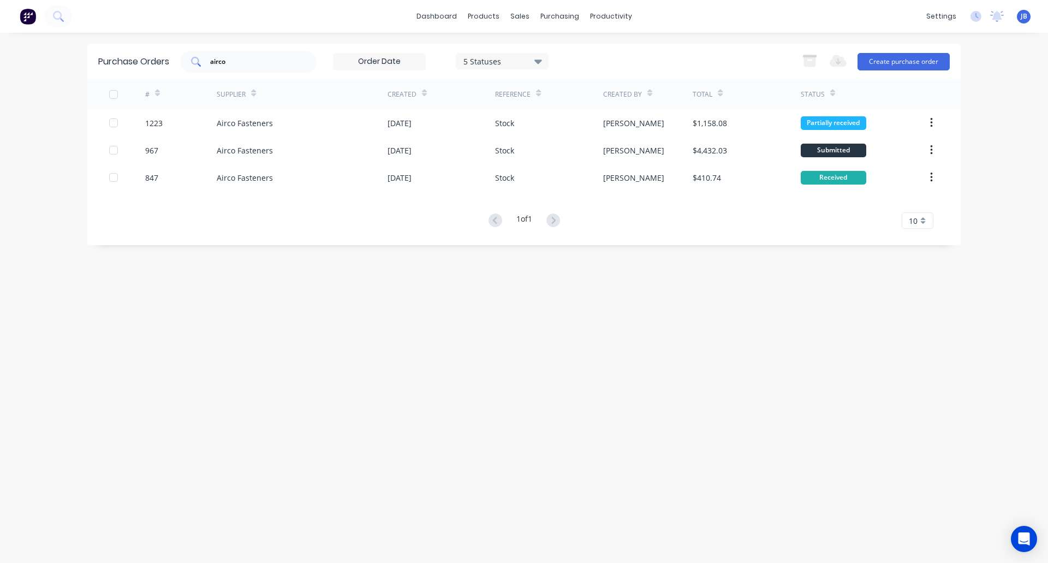
click at [243, 53] on div "airco" at bounding box center [248, 62] width 136 height 22
click at [236, 62] on input "airco" at bounding box center [254, 61] width 91 height 11
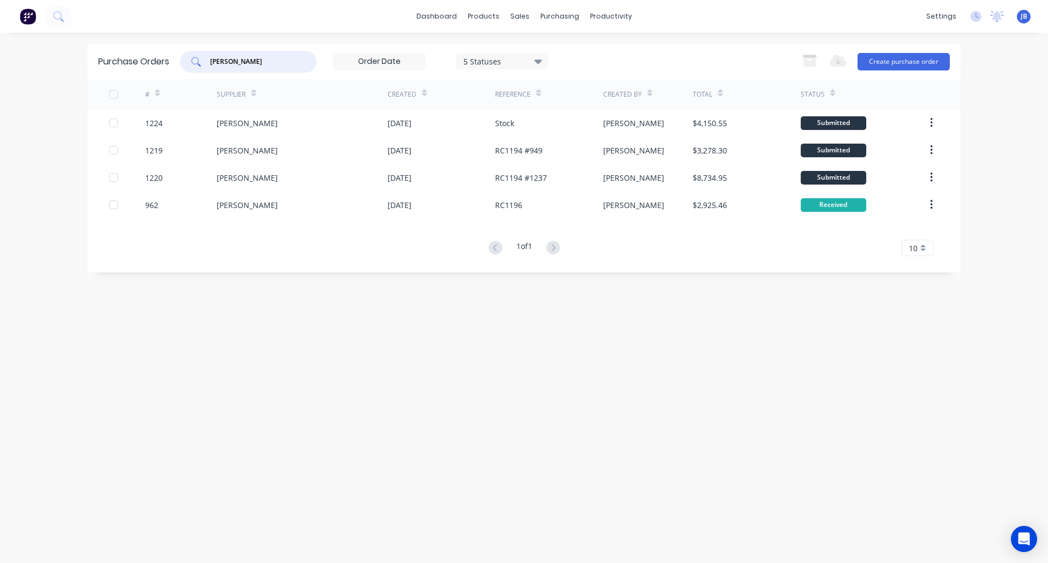
type input "[PERSON_NAME]"
click at [1022, 17] on span "JB" at bounding box center [1023, 16] width 7 height 10
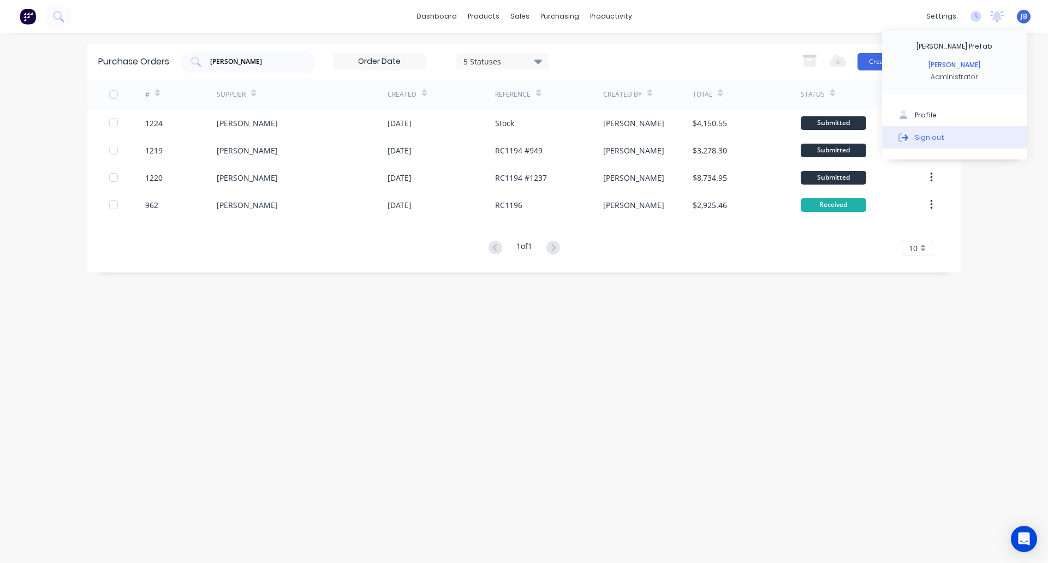
click at [934, 139] on div "Sign out" at bounding box center [929, 137] width 29 height 10
